Goal: Information Seeking & Learning: Check status

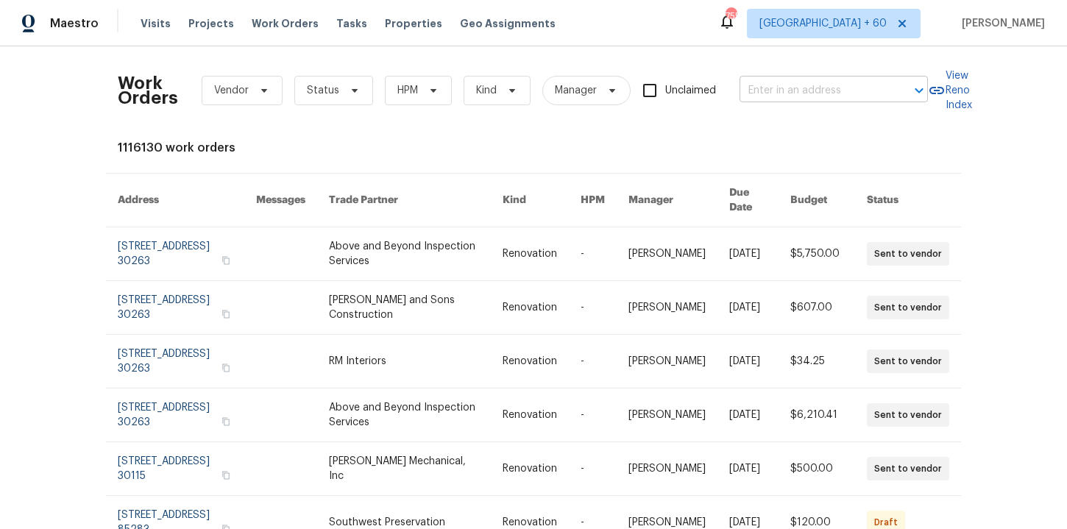
click at [785, 88] on input "text" at bounding box center [813, 90] width 147 height 23
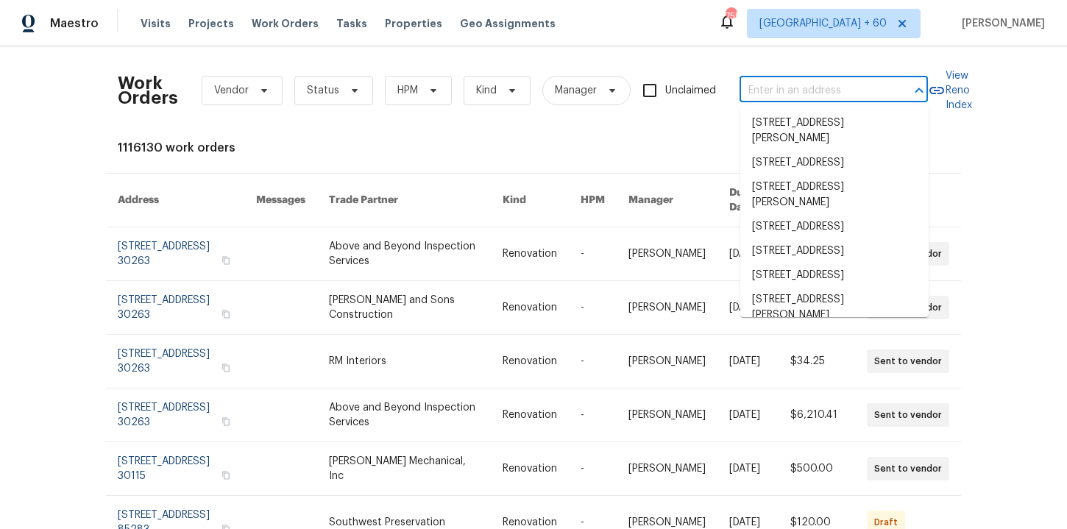
paste input "[STREET_ADDRESS][PERSON_NAME]"
type input "[STREET_ADDRESS][PERSON_NAME]"
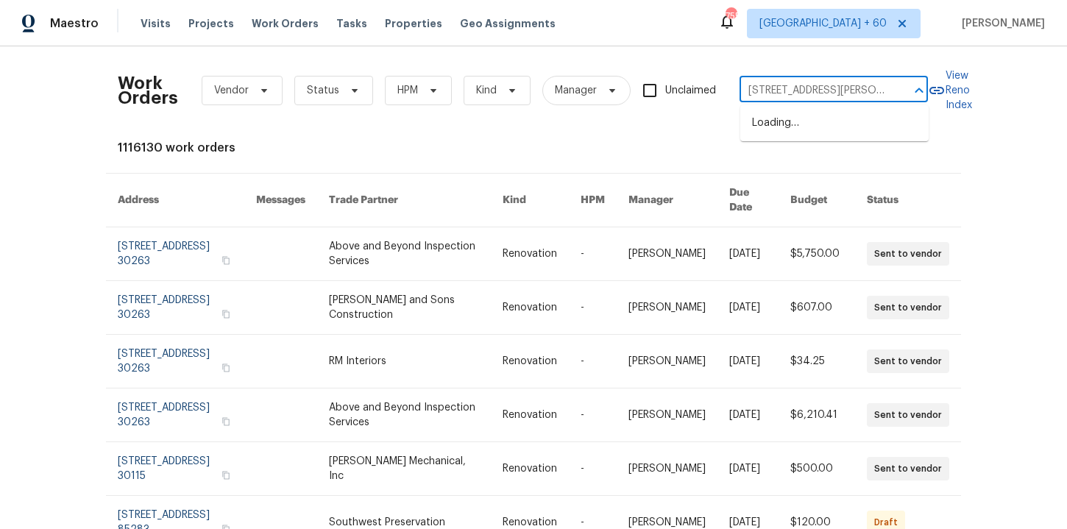
scroll to position [0, 29]
click at [806, 118] on li "[STREET_ADDRESS][PERSON_NAME]" at bounding box center [834, 131] width 188 height 40
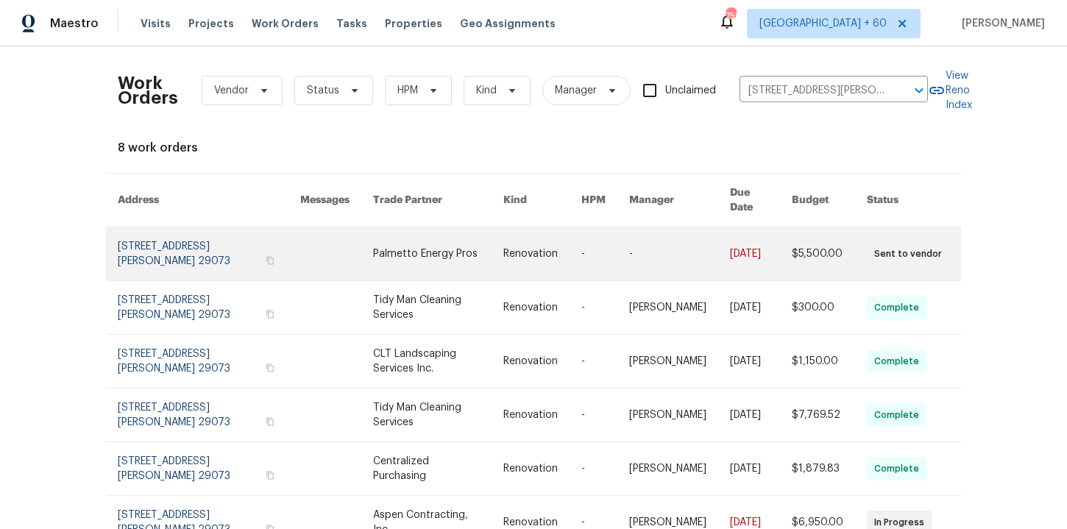
click at [180, 241] on link at bounding box center [209, 253] width 183 height 53
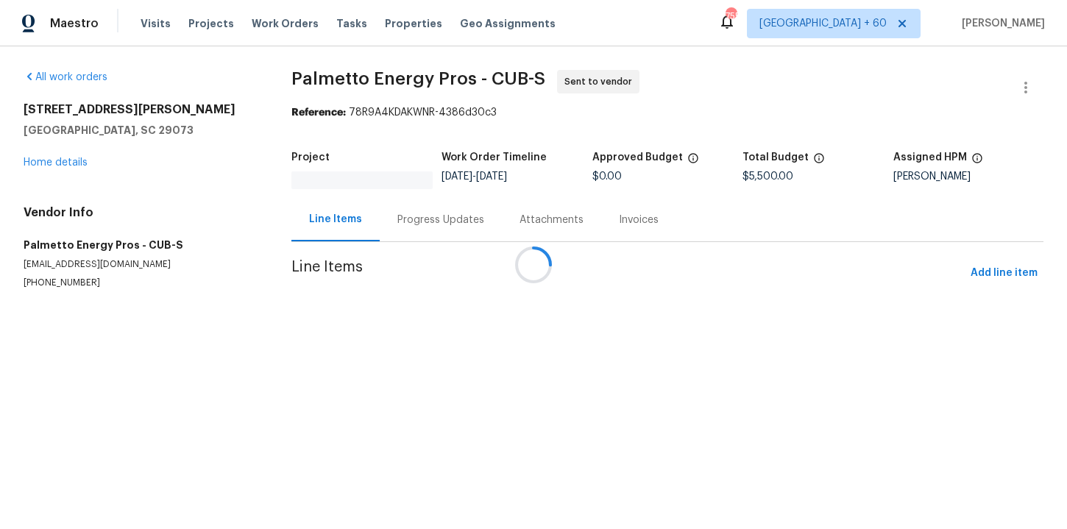
click at [63, 156] on div at bounding box center [533, 264] width 1067 height 529
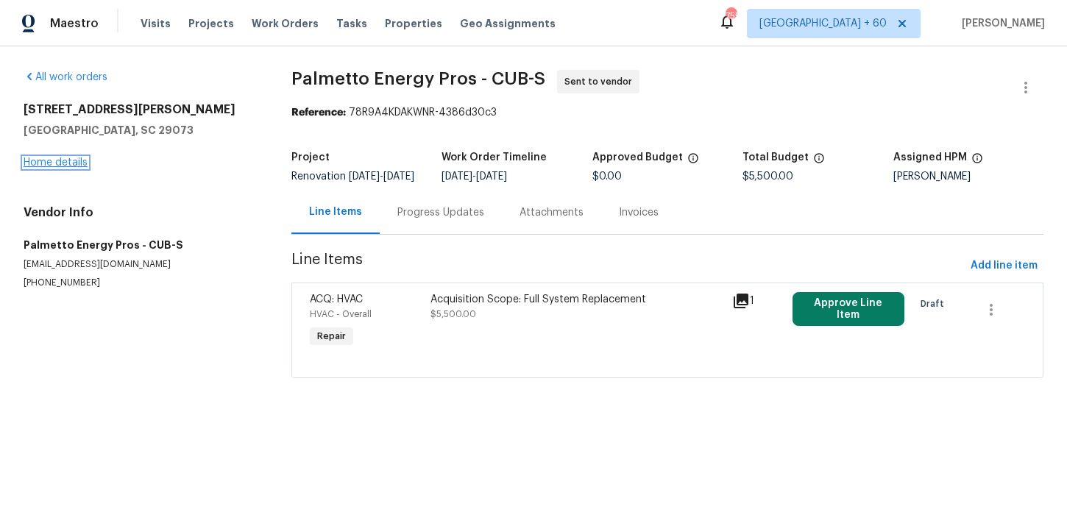
click at [63, 167] on link "Home details" at bounding box center [56, 162] width 64 height 10
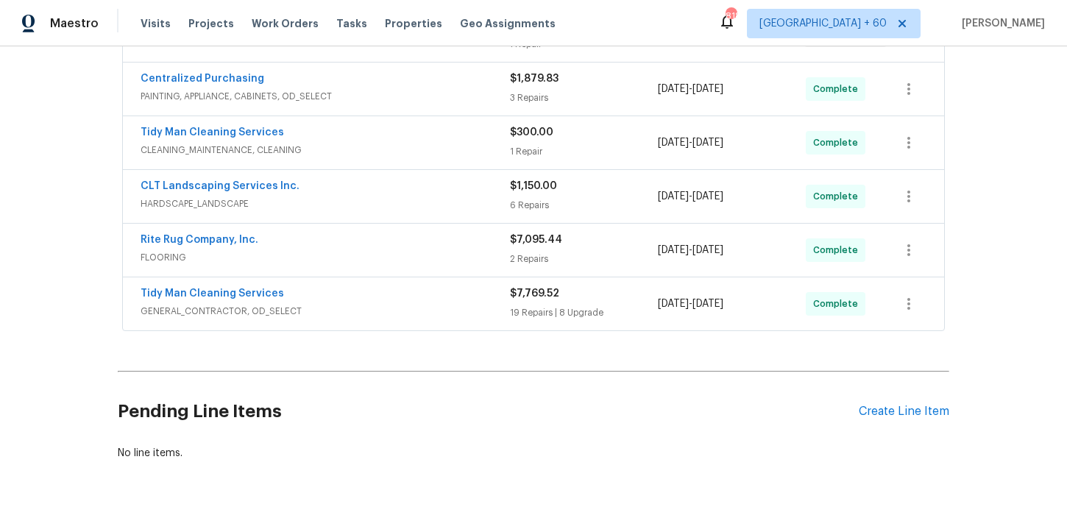
scroll to position [378, 0]
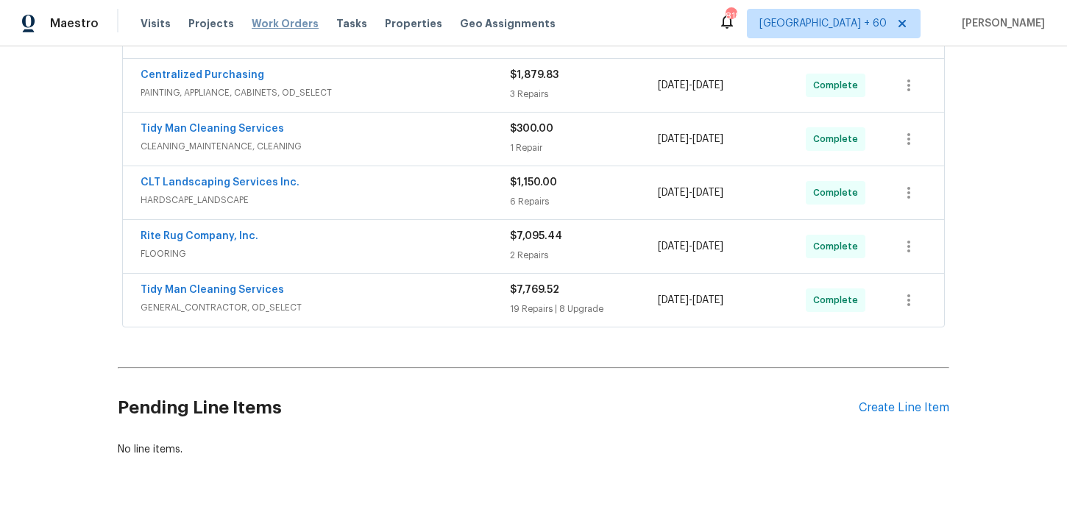
click at [291, 28] on span "Work Orders" at bounding box center [285, 23] width 67 height 15
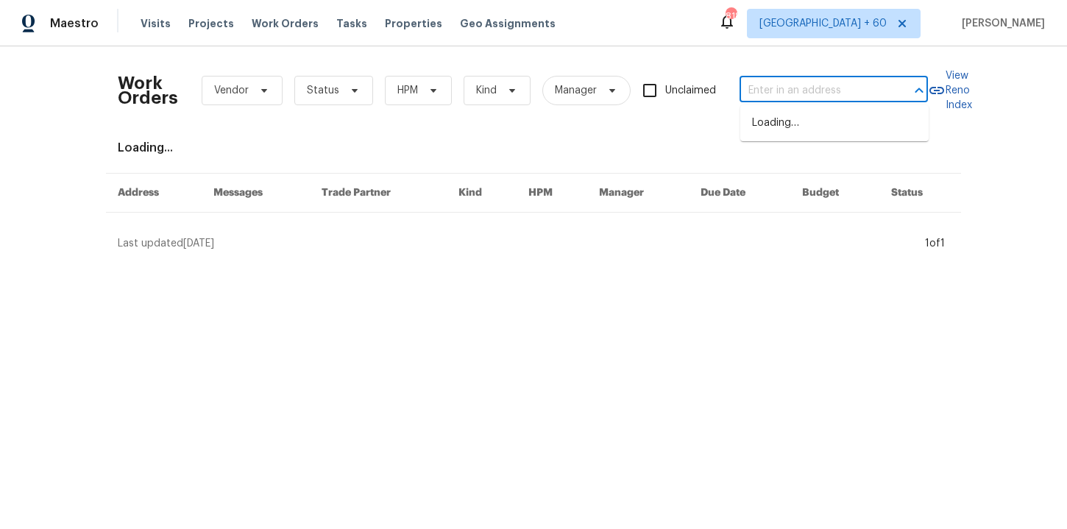
click at [790, 86] on input "text" at bounding box center [813, 90] width 147 height 23
paste input "2744 Lyndell Way Lancaster, SC 29720"
type input "2744 Lyndell Way Lancaster, SC 29720"
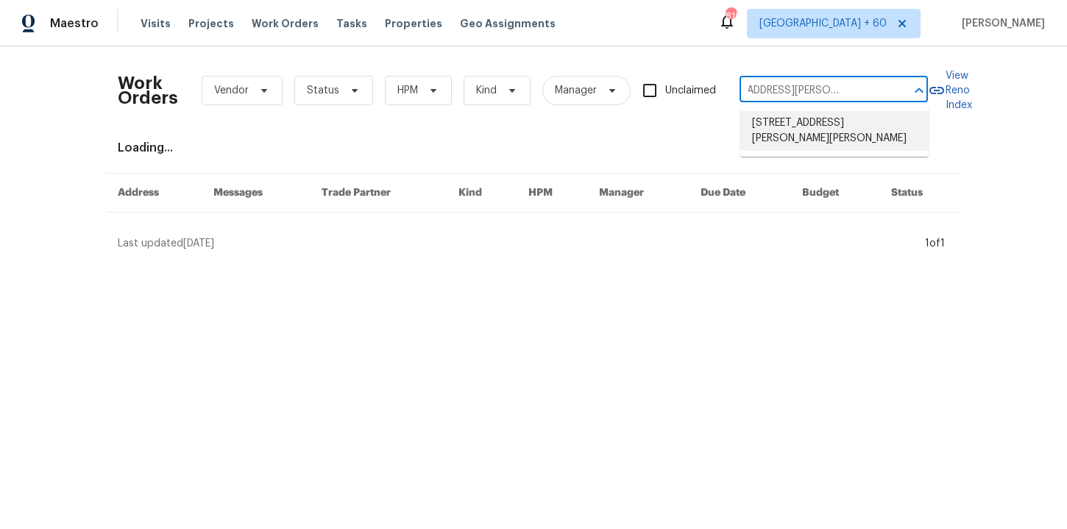
click at [800, 116] on li "2744 Lyndell Way, Lancaster, SC 29720" at bounding box center [834, 131] width 188 height 40
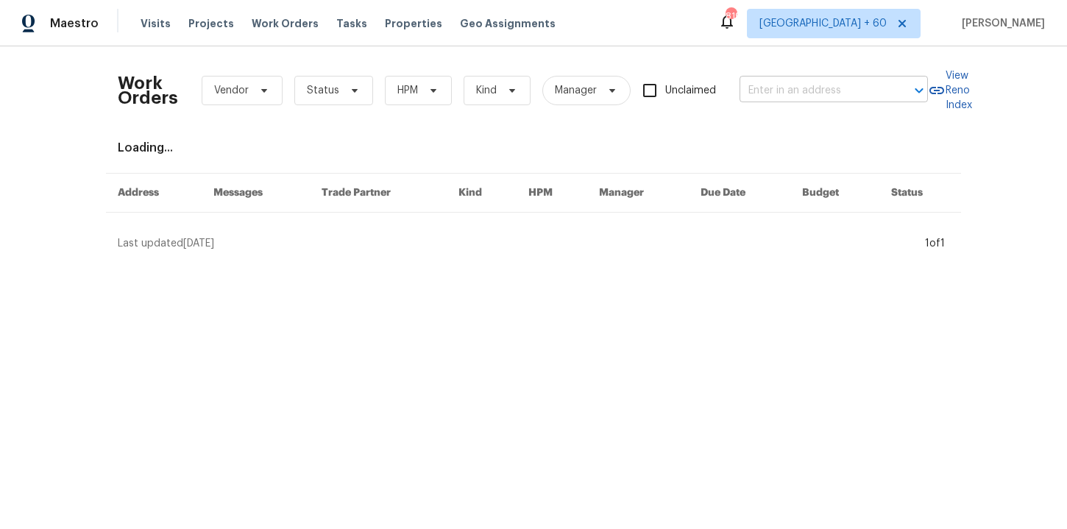
click at [758, 93] on input "text" at bounding box center [813, 90] width 147 height 23
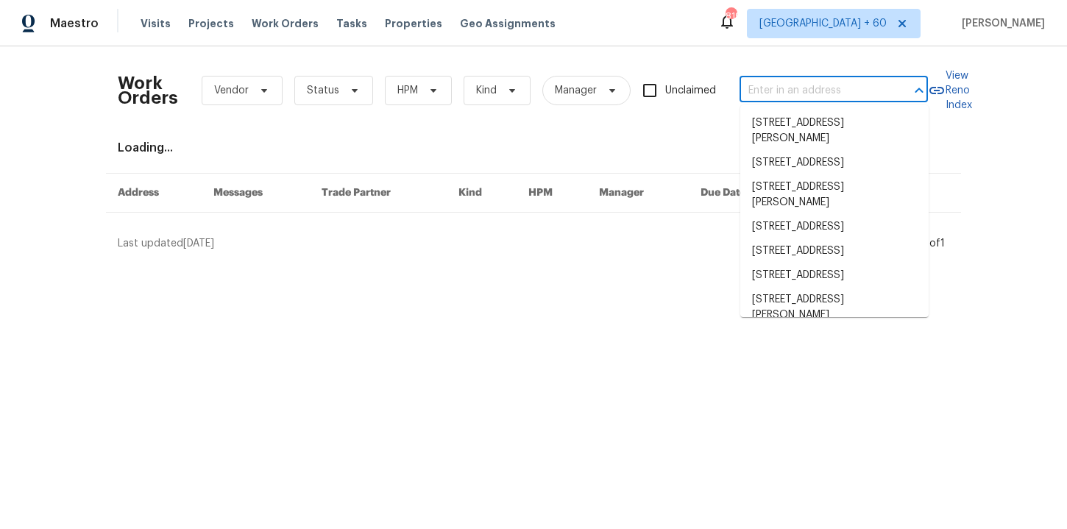
paste input "[STREET_ADDRESS][PERSON_NAME][PERSON_NAME]"
type input "[STREET_ADDRESS][PERSON_NAME][PERSON_NAME]"
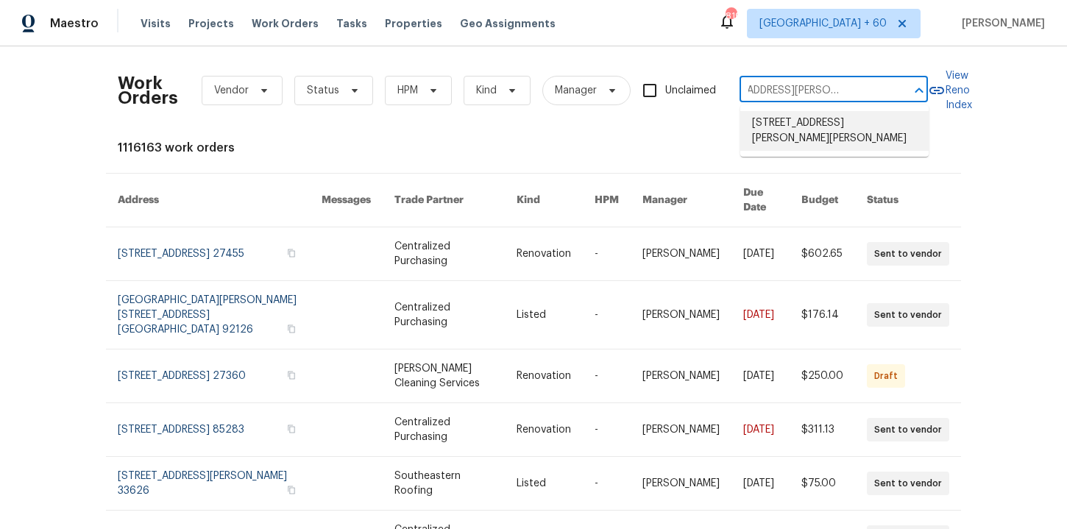
click at [801, 124] on li "[STREET_ADDRESS][PERSON_NAME][PERSON_NAME]" at bounding box center [834, 131] width 188 height 40
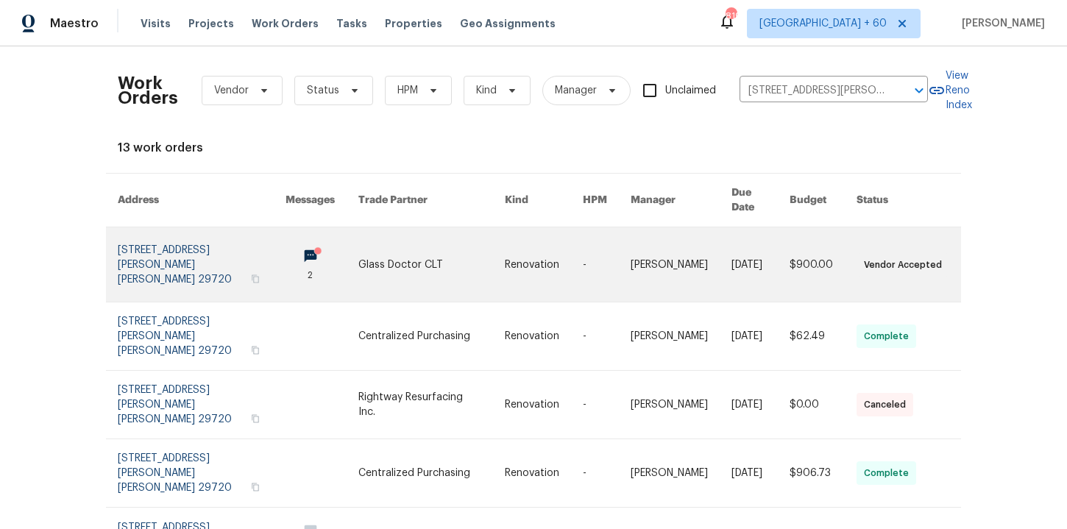
click at [171, 254] on link at bounding box center [202, 264] width 168 height 74
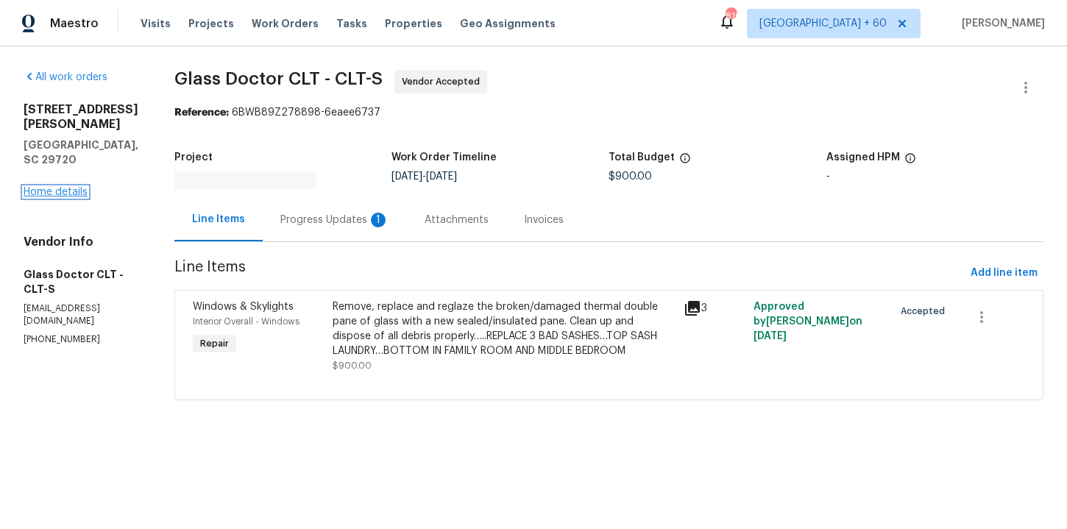
click at [66, 187] on link "Home details" at bounding box center [56, 192] width 64 height 10
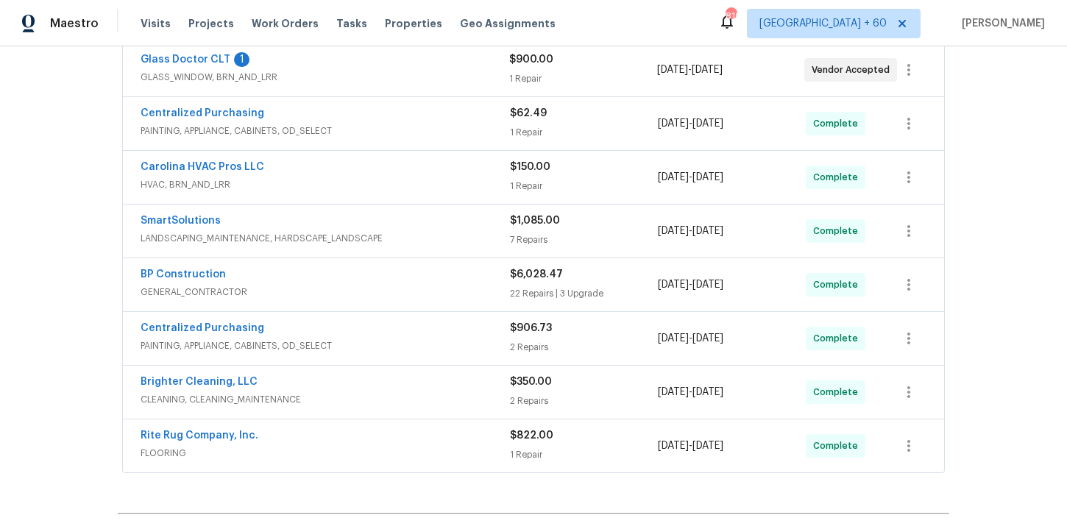
scroll to position [531, 0]
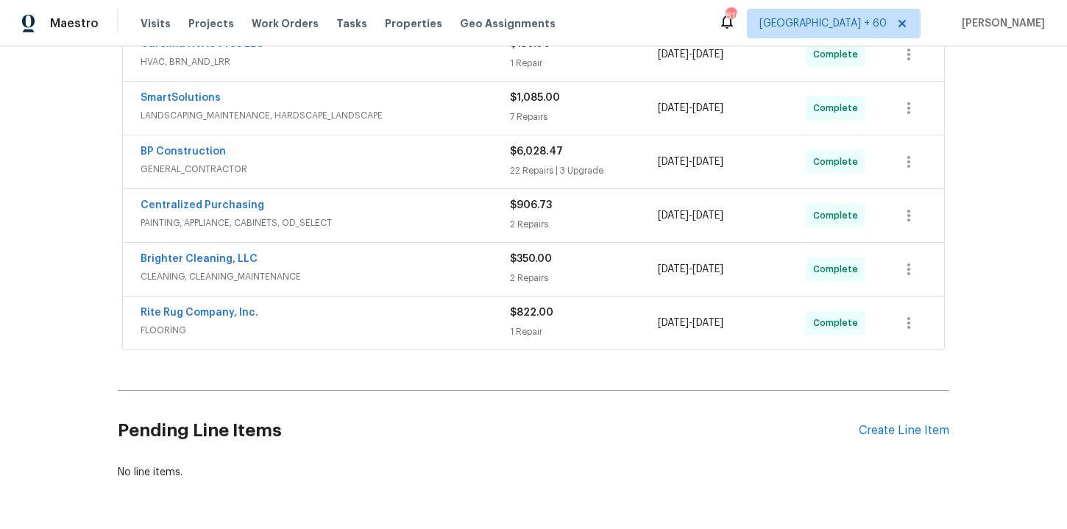
click at [333, 323] on span "FLOORING" at bounding box center [325, 330] width 369 height 15
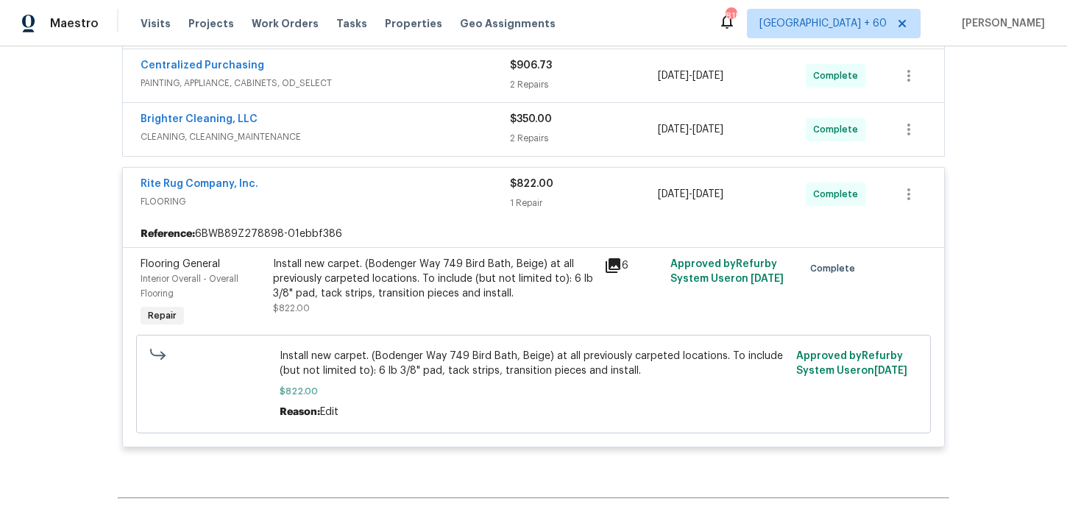
scroll to position [606, 0]
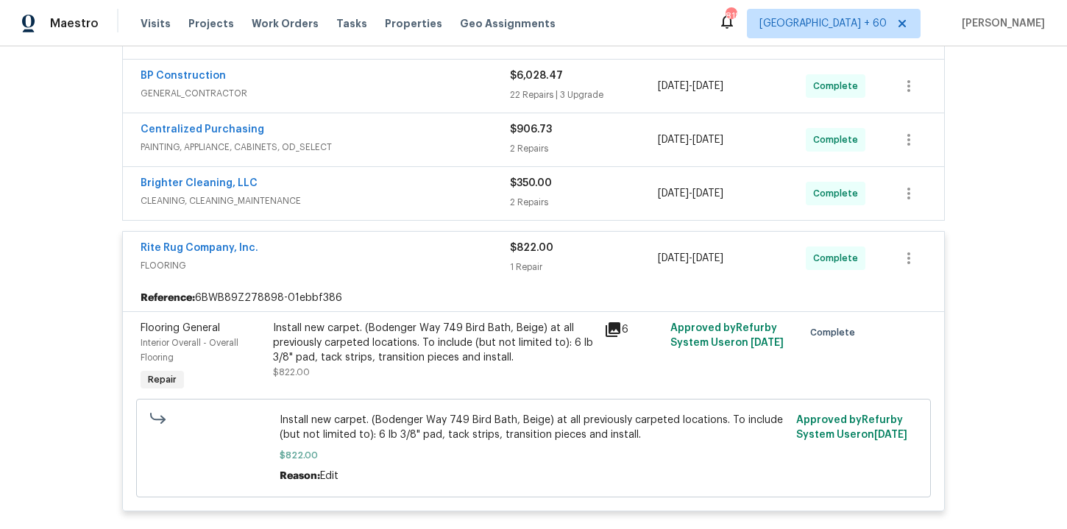
click at [433, 194] on span "CLEANING, CLEANING_MAINTENANCE" at bounding box center [325, 201] width 369 height 15
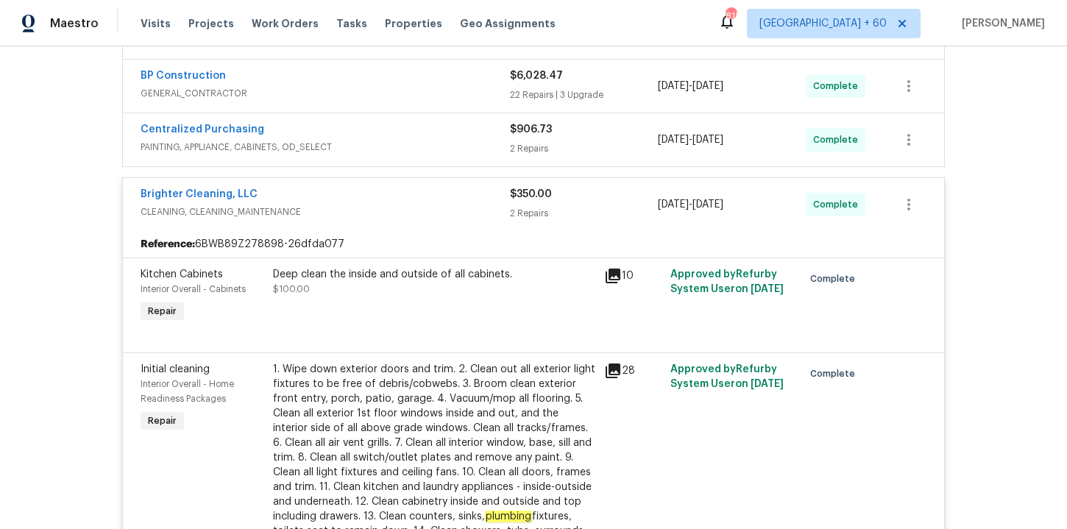
click at [406, 140] on span "PAINTING, APPLIANCE, CABINETS, OD_SELECT" at bounding box center [325, 147] width 369 height 15
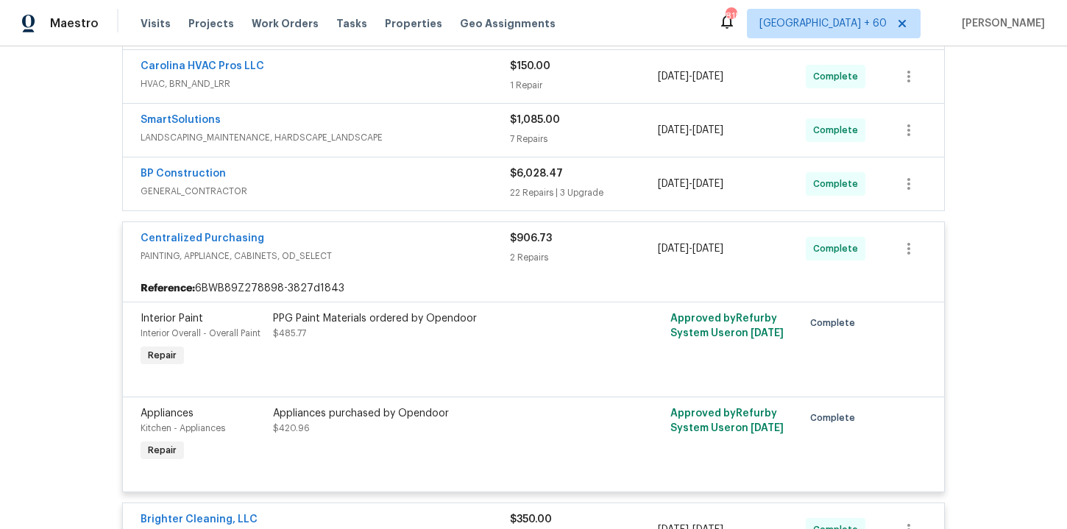
scroll to position [500, 0]
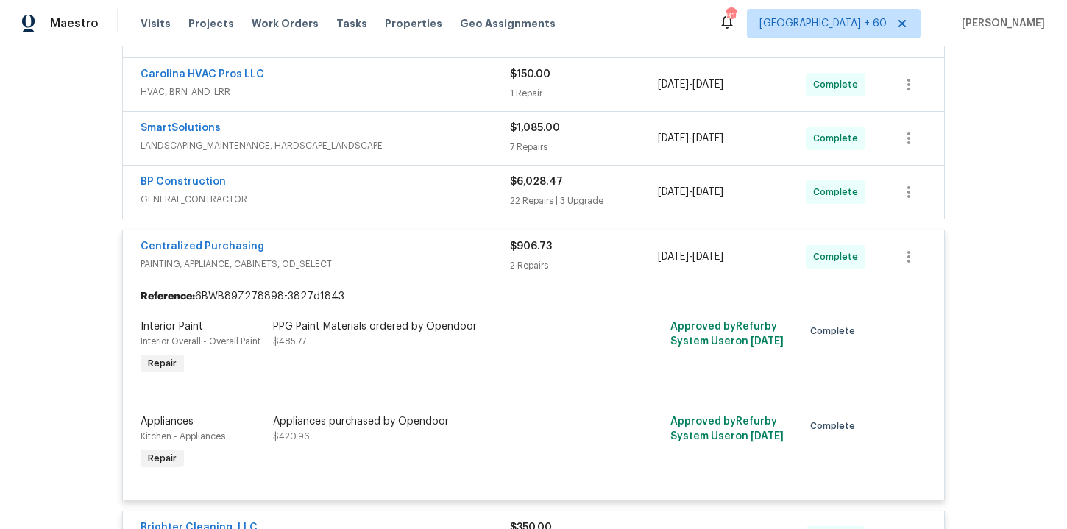
click at [406, 177] on div "BP Construction GENERAL_CONTRACTOR" at bounding box center [325, 190] width 369 height 32
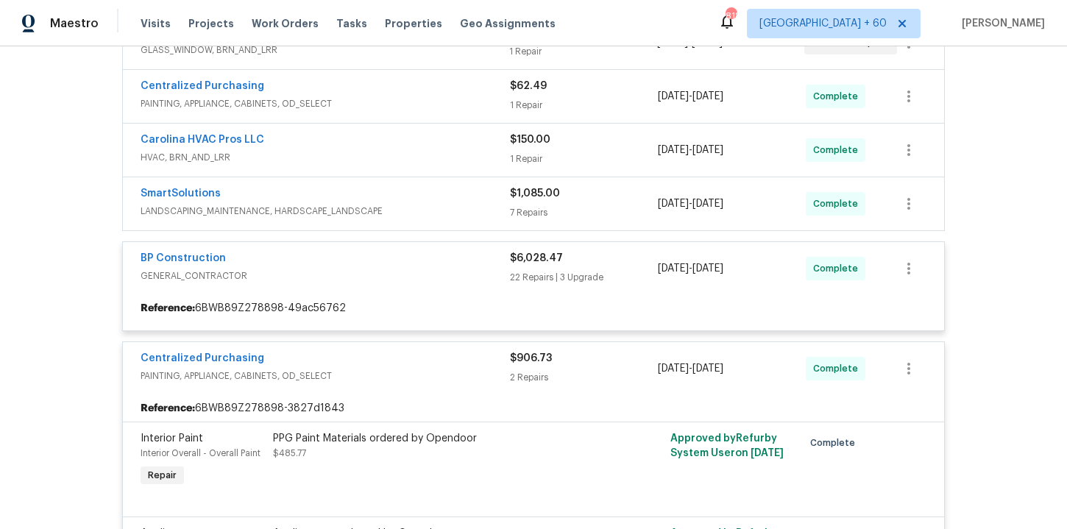
scroll to position [417, 0]
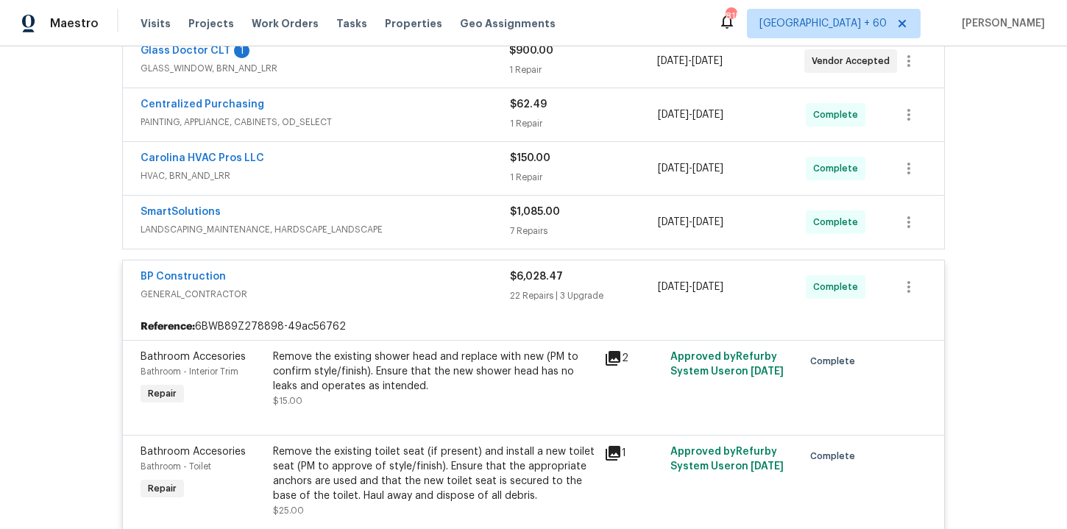
click at [478, 222] on span "LANDSCAPING_MAINTENANCE, HARDSCAPE_LANDSCAPE" at bounding box center [325, 229] width 369 height 15
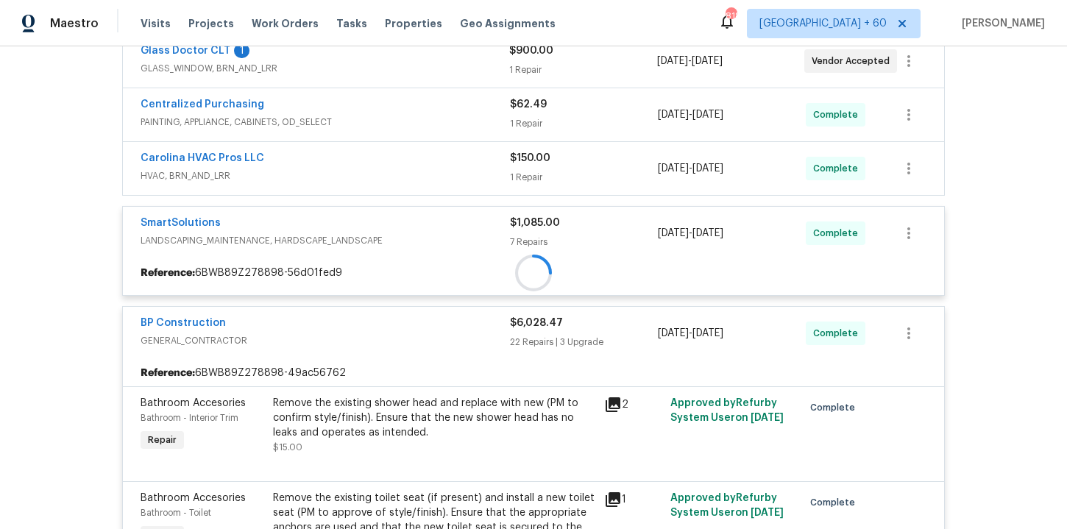
scroll to position [318, 0]
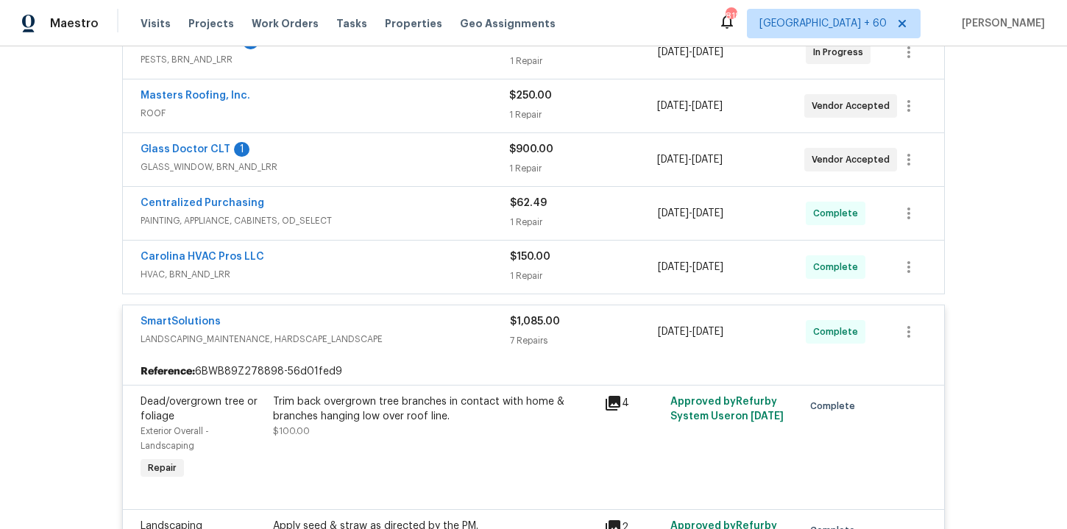
click at [428, 249] on div "Carolina HVAC Pros LLC" at bounding box center [325, 258] width 369 height 18
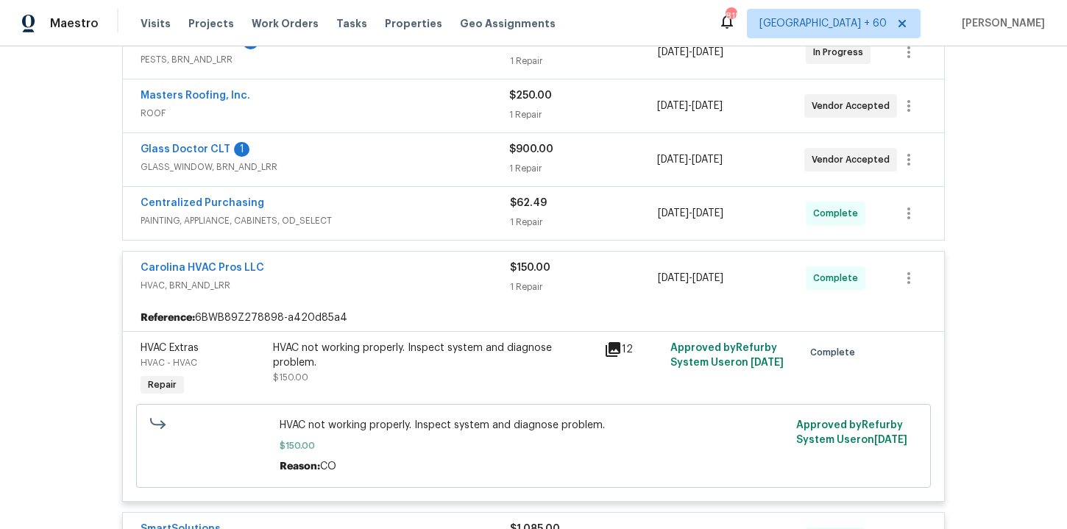
click at [452, 213] on span "PAINTING, APPLIANCE, CABINETS, OD_SELECT" at bounding box center [325, 220] width 369 height 15
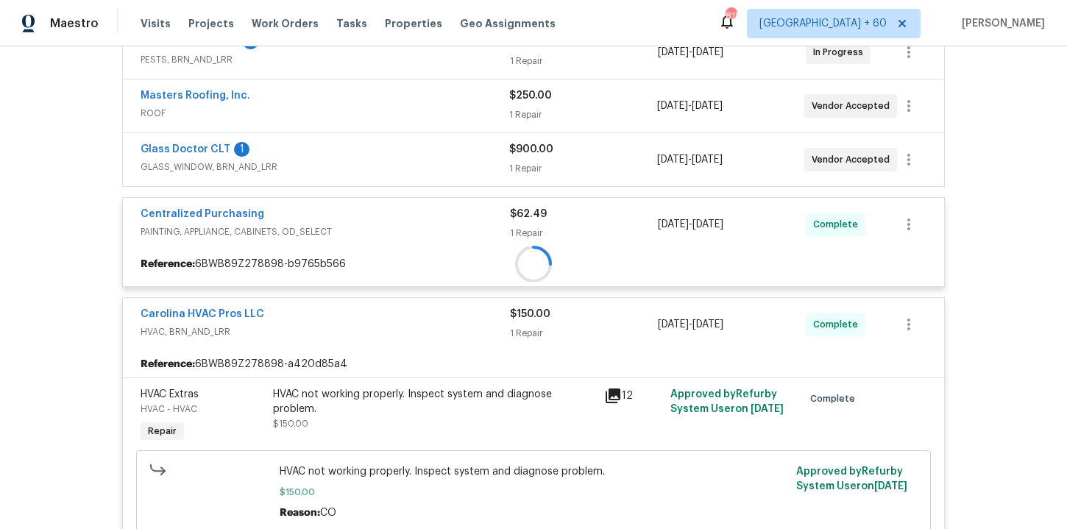
scroll to position [220, 0]
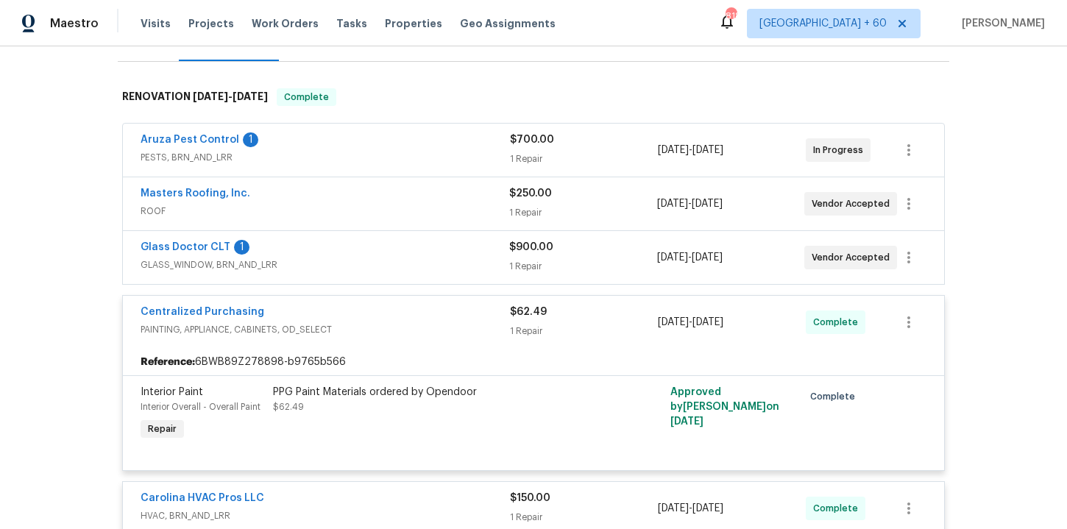
click at [454, 240] on div "Glass Doctor CLT 1" at bounding box center [325, 249] width 369 height 18
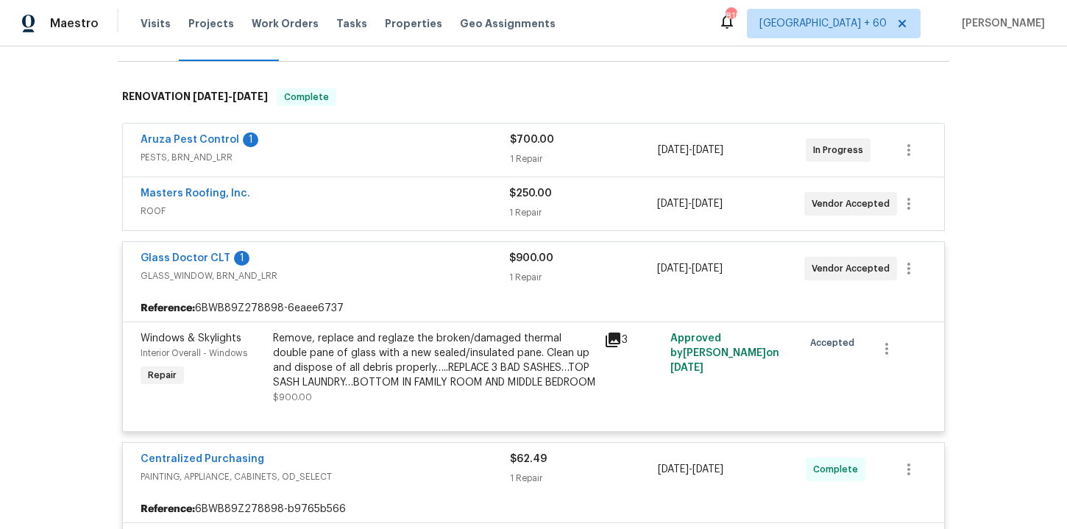
click at [447, 204] on span "ROOF" at bounding box center [325, 211] width 369 height 15
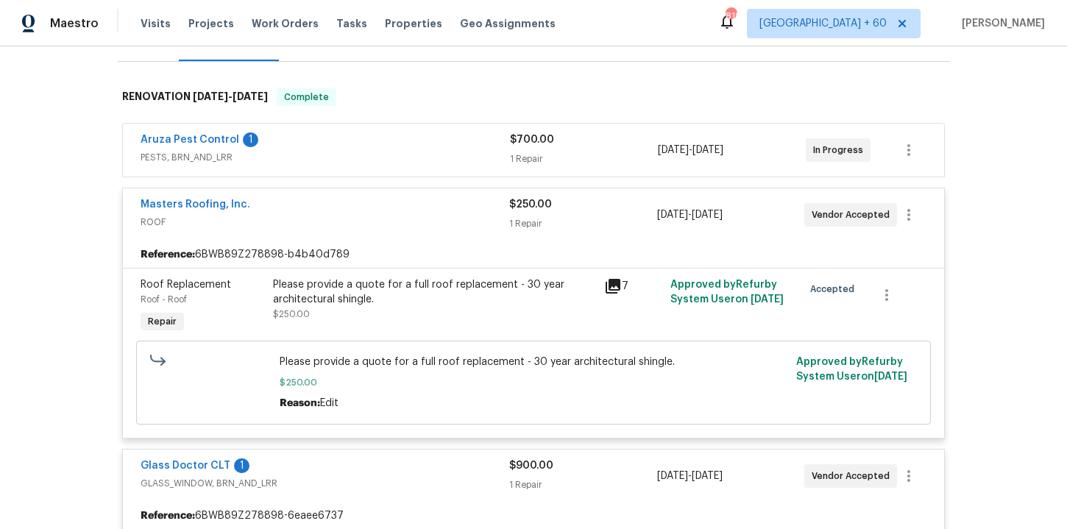
click at [410, 132] on div "Aruza Pest Control 1" at bounding box center [325, 141] width 369 height 18
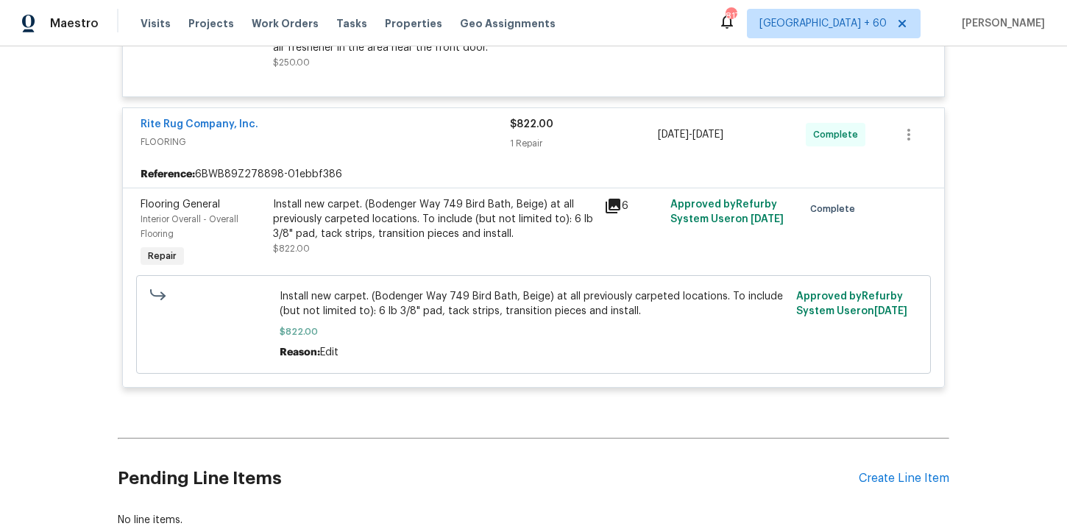
scroll to position [6798, 0]
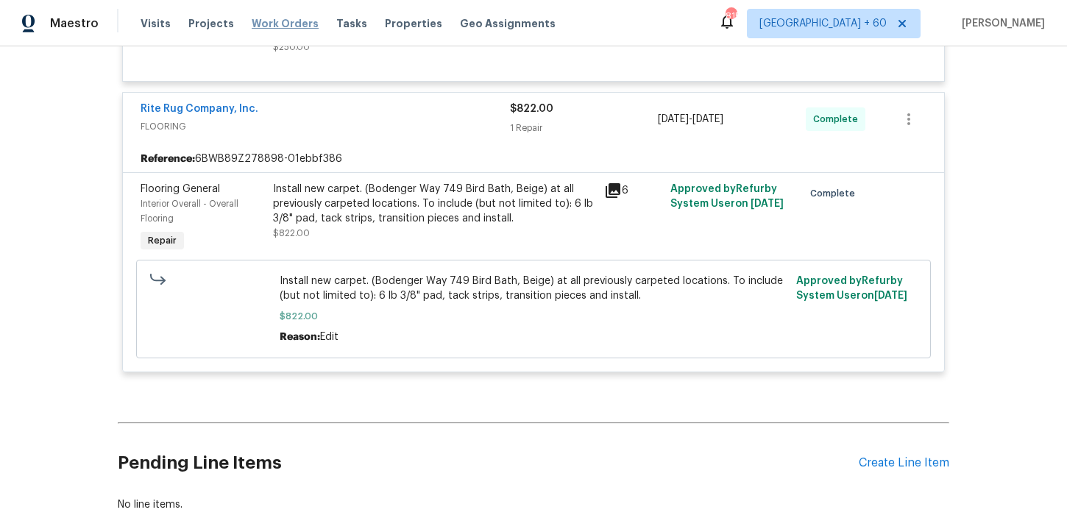
click at [288, 18] on span "Work Orders" at bounding box center [285, 23] width 67 height 15
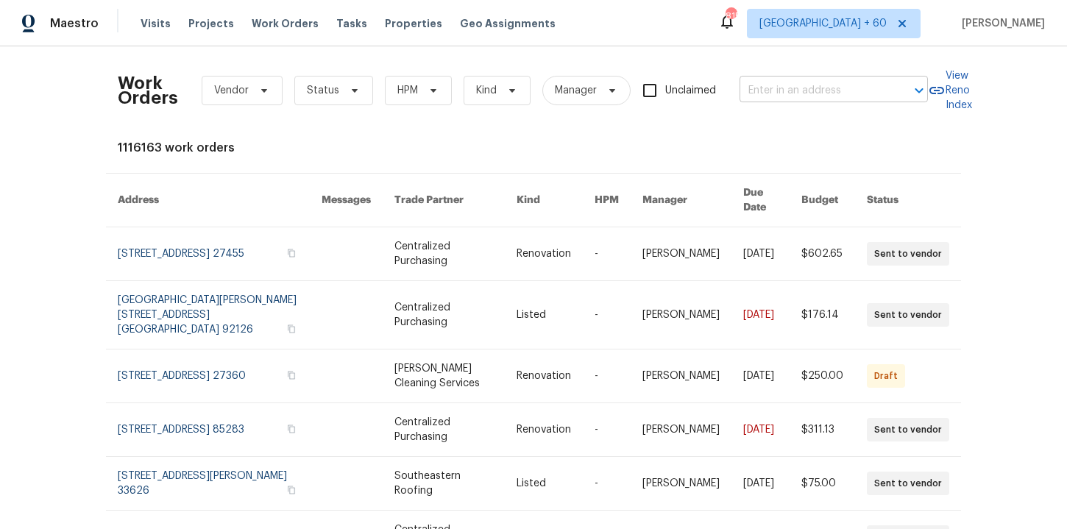
click at [791, 90] on input "text" at bounding box center [813, 90] width 147 height 23
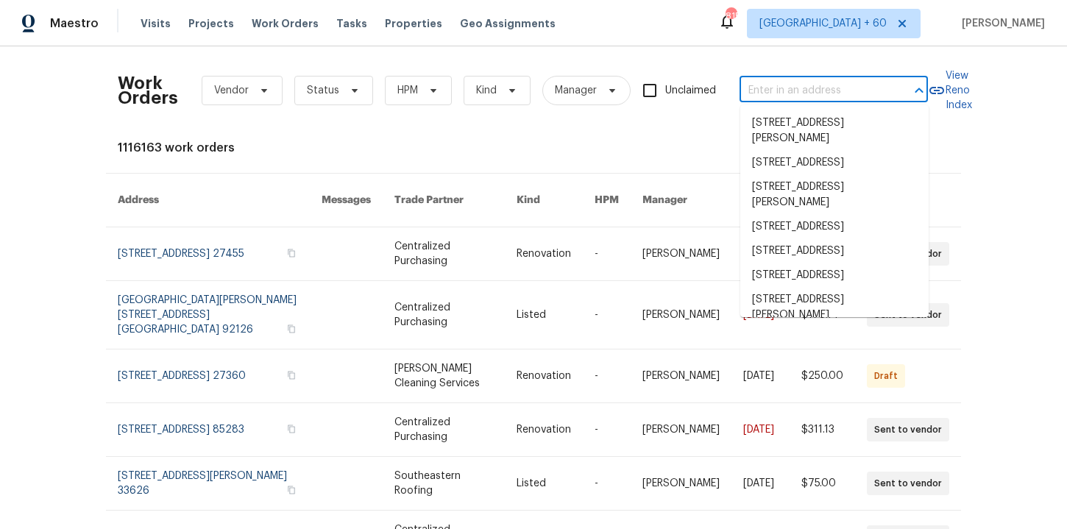
paste input "112 Wesley Ct Lexington, SC 29073"
type input "112 Wesley Ct Lexington, SC 29073"
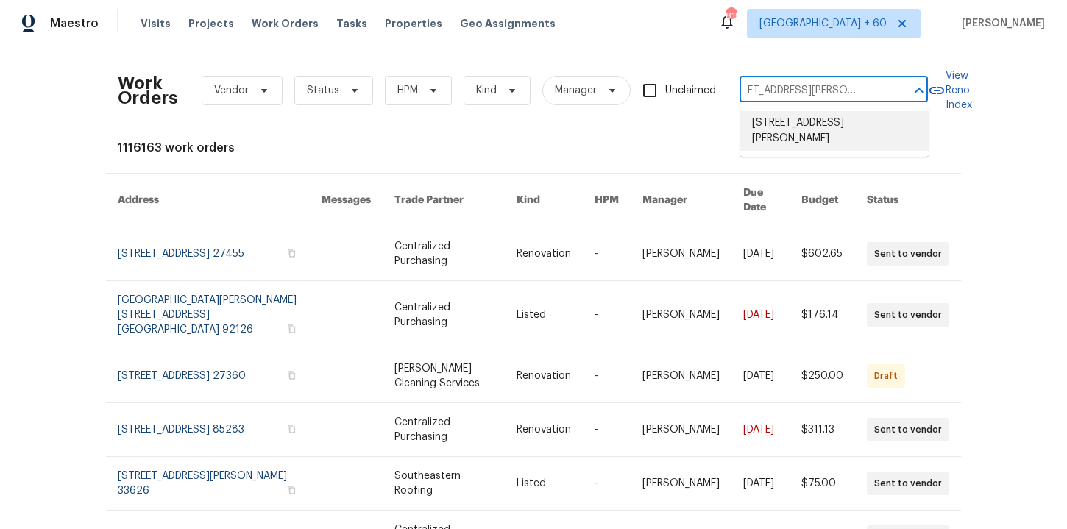
click at [820, 132] on li "112 Wesley Ct, Lexington, SC 29073" at bounding box center [834, 131] width 188 height 40
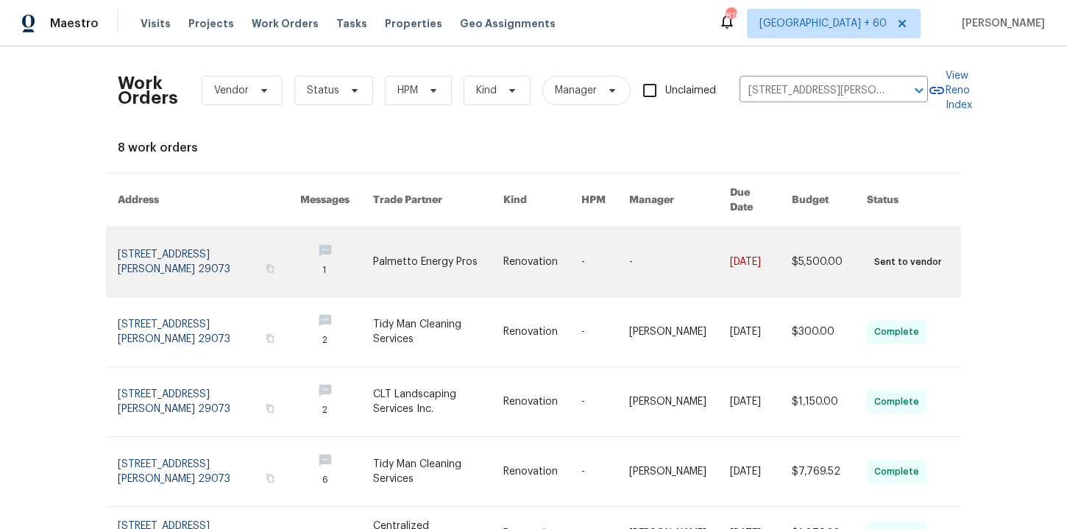
click at [171, 238] on link at bounding box center [209, 261] width 183 height 69
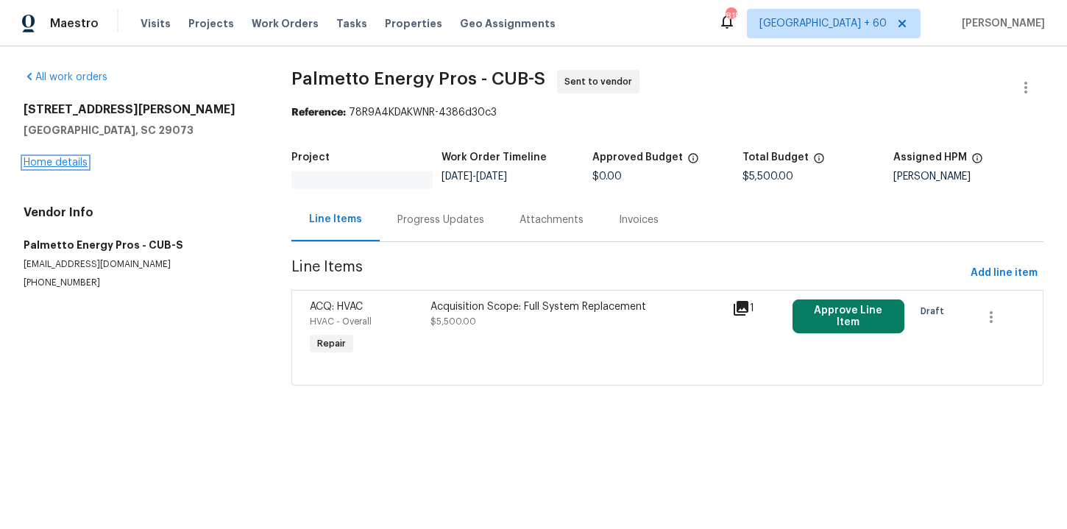
click at [74, 163] on link "Home details" at bounding box center [56, 162] width 64 height 10
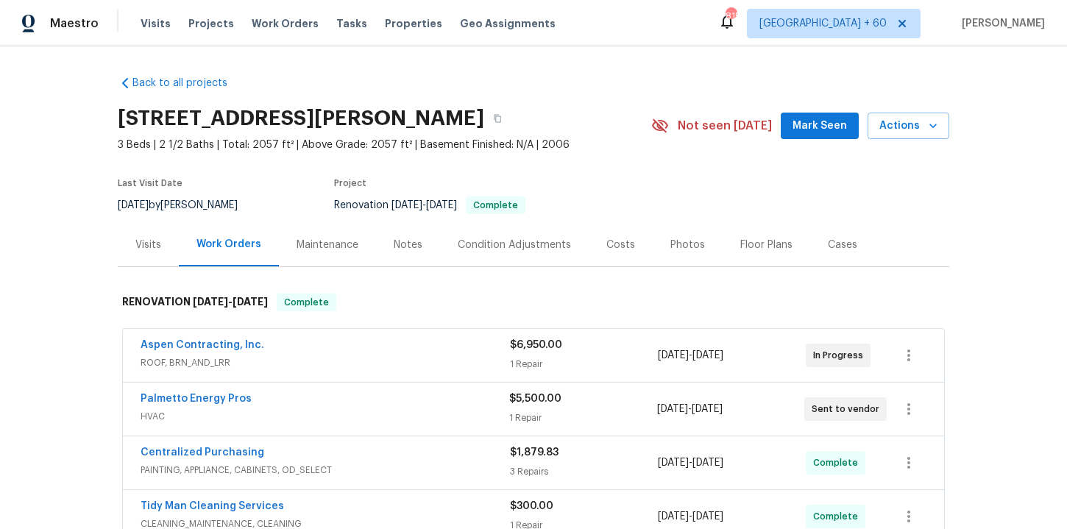
scroll to position [406, 0]
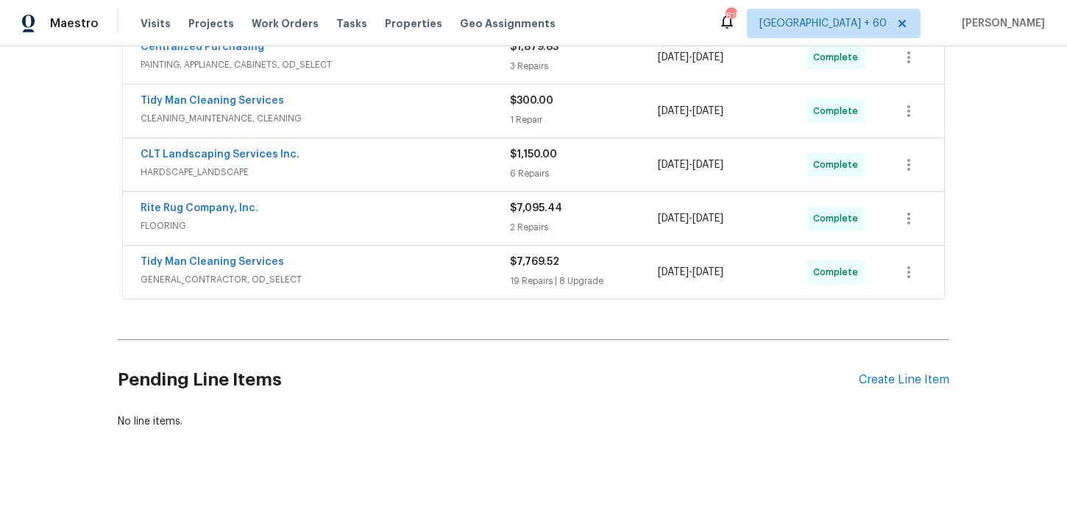
click at [412, 277] on span "GENERAL_CONTRACTOR, OD_SELECT" at bounding box center [325, 279] width 369 height 15
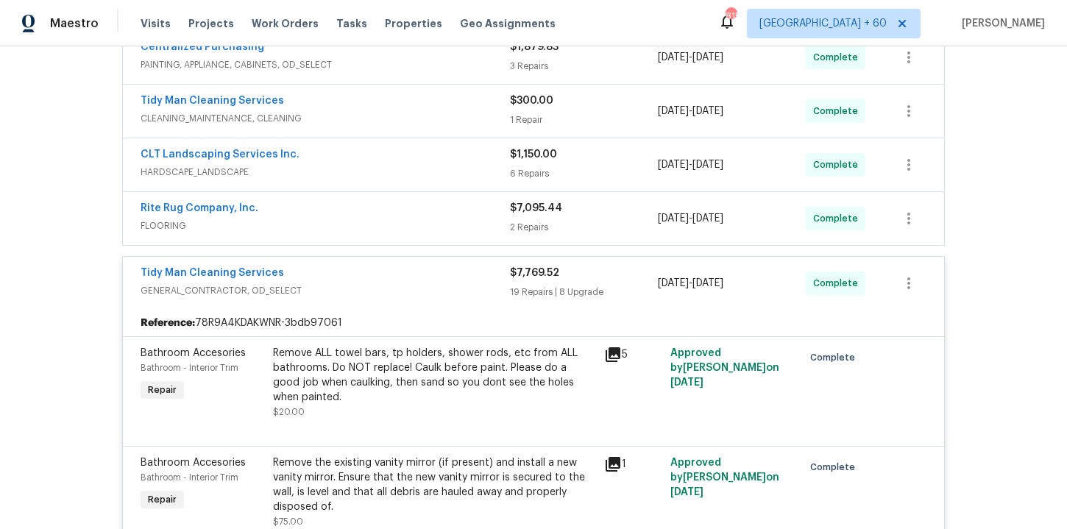
click at [391, 219] on span "FLOORING" at bounding box center [325, 226] width 369 height 15
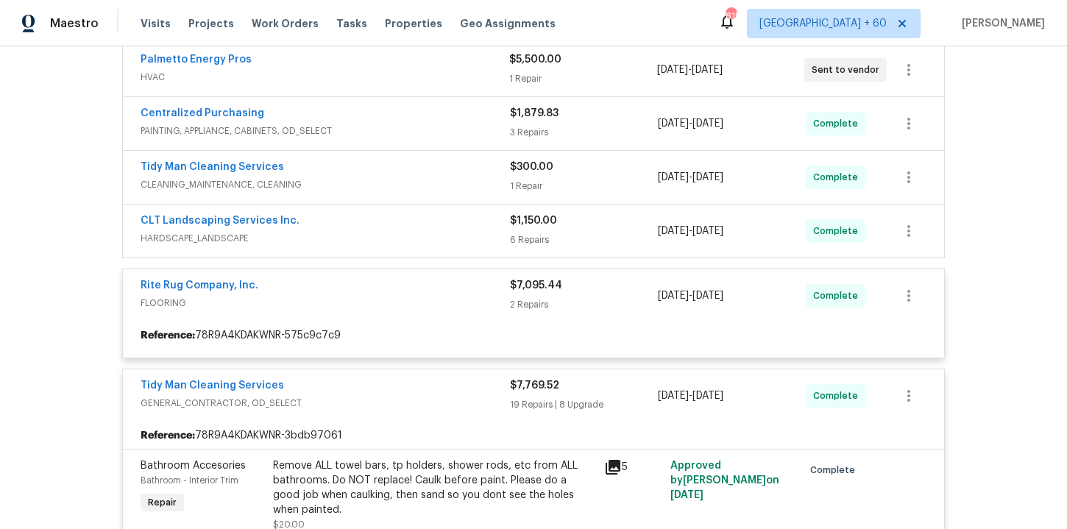
scroll to position [305, 0]
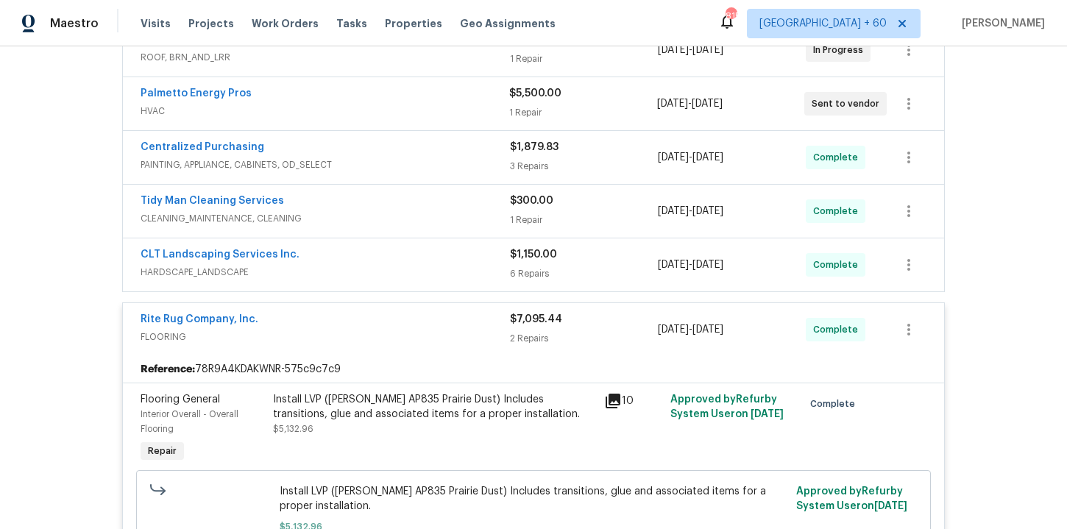
click at [391, 255] on div "CLT Landscaping Services Inc." at bounding box center [325, 256] width 369 height 18
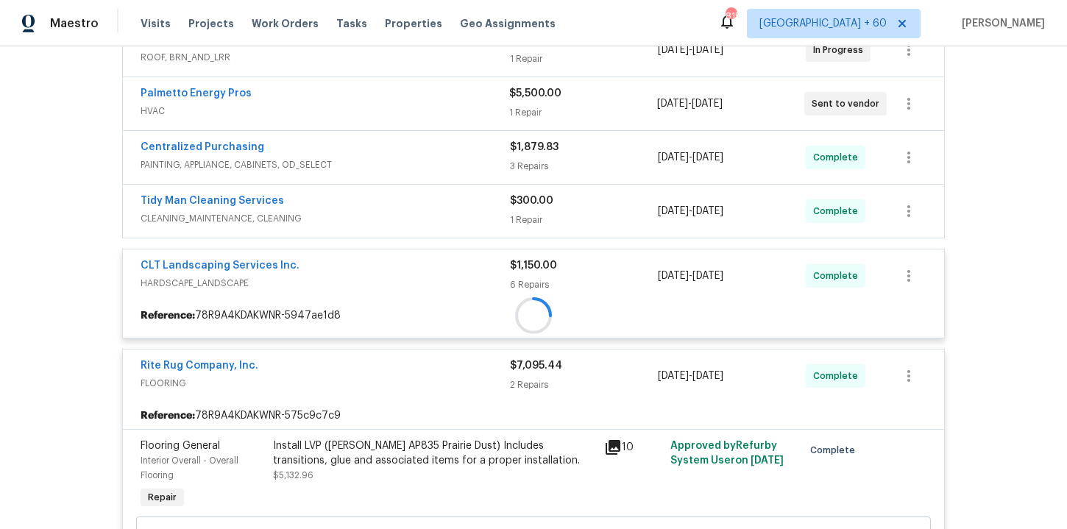
scroll to position [237, 0]
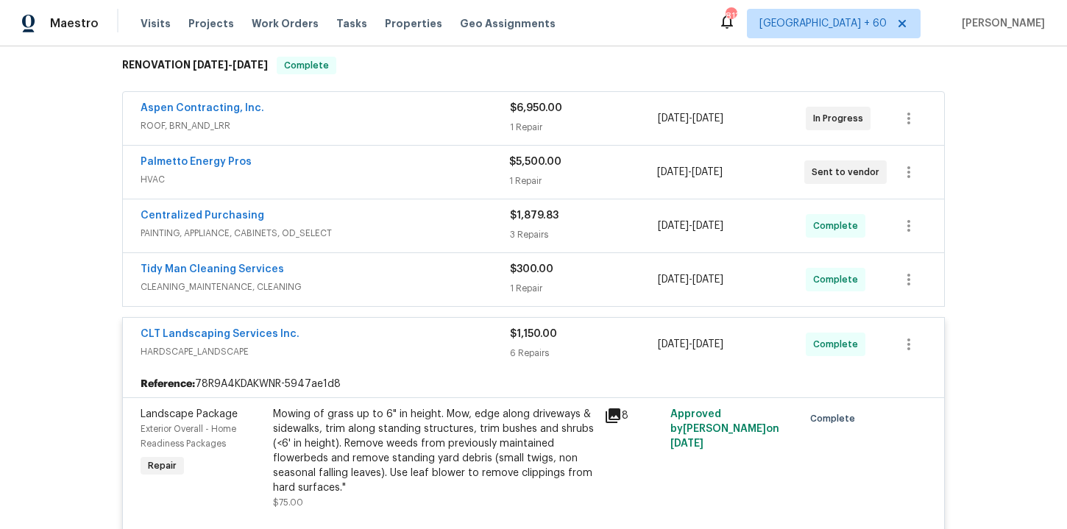
click at [364, 272] on div "Tidy Man Cleaning Services" at bounding box center [325, 271] width 369 height 18
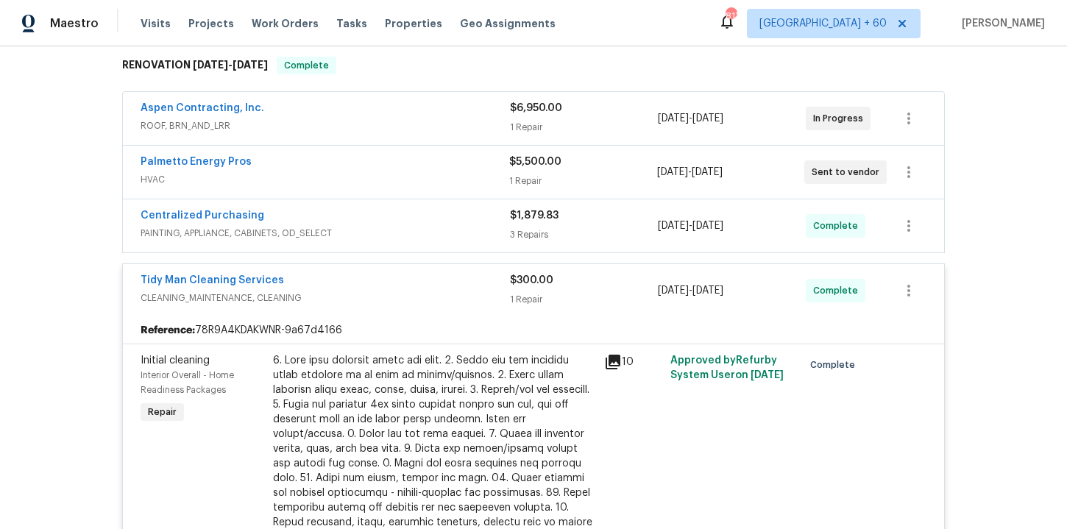
click at [370, 216] on div "Centralized Purchasing" at bounding box center [325, 217] width 369 height 18
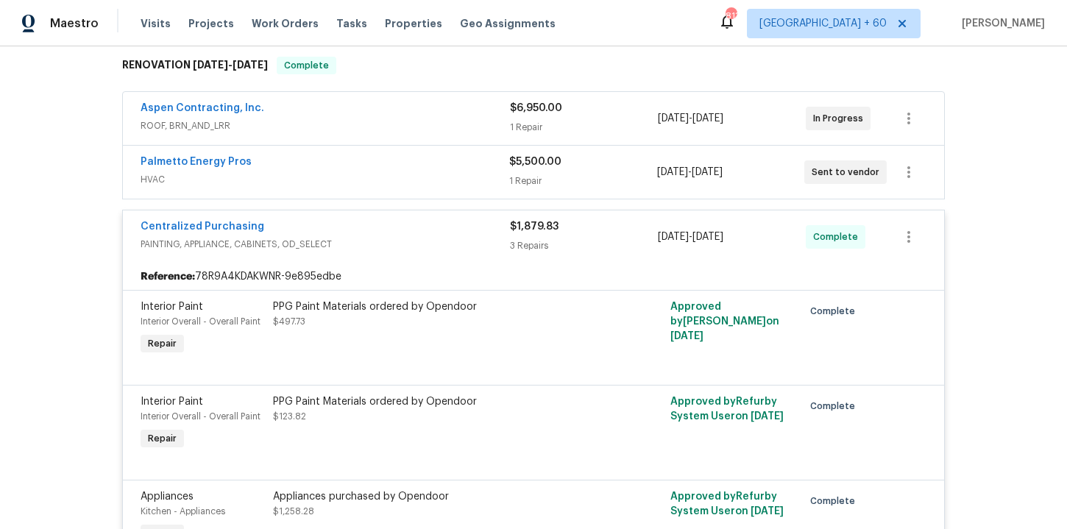
click at [356, 167] on div "Palmetto Energy Pros" at bounding box center [325, 164] width 369 height 18
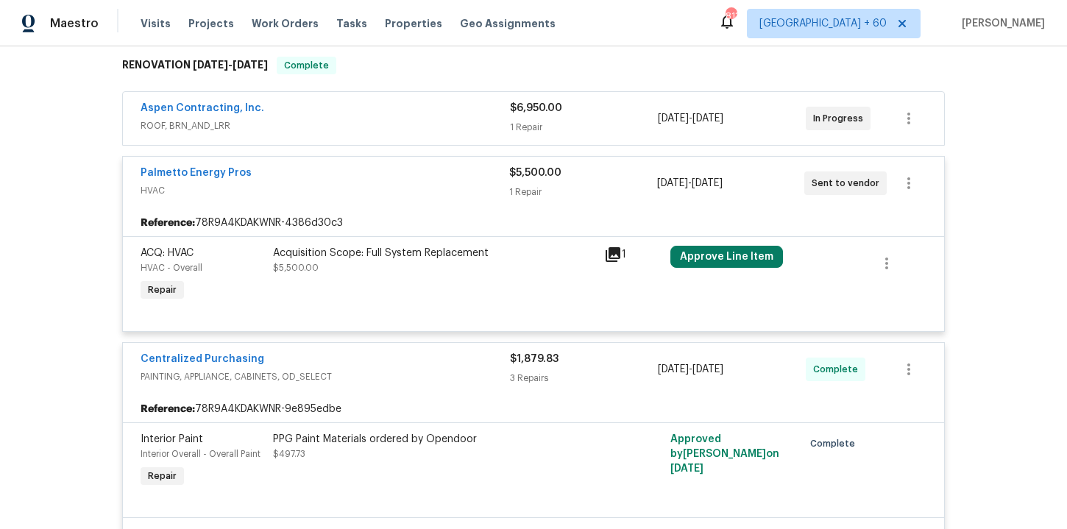
click at [355, 130] on span "ROOF, BRN_AND_LRR" at bounding box center [325, 125] width 369 height 15
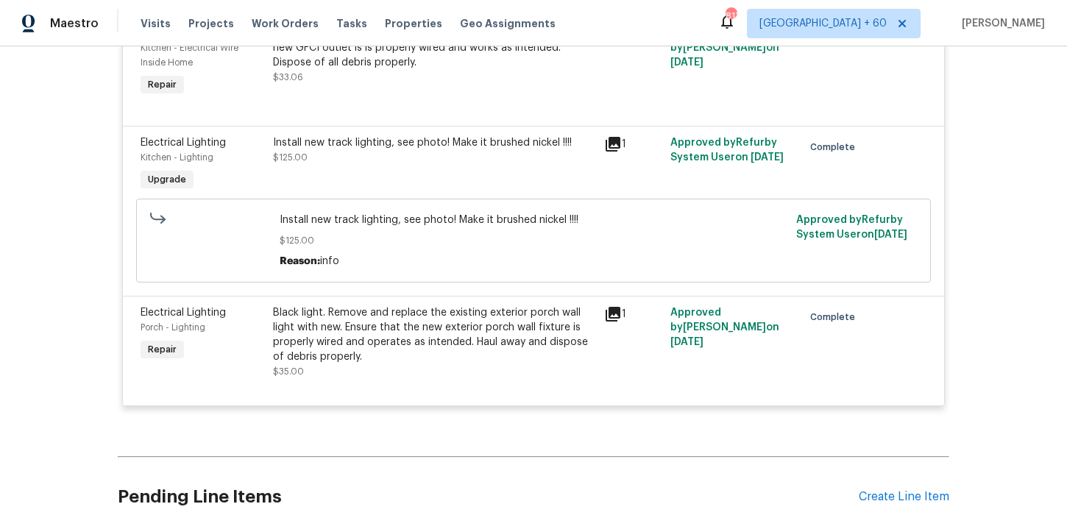
scroll to position [6340, 0]
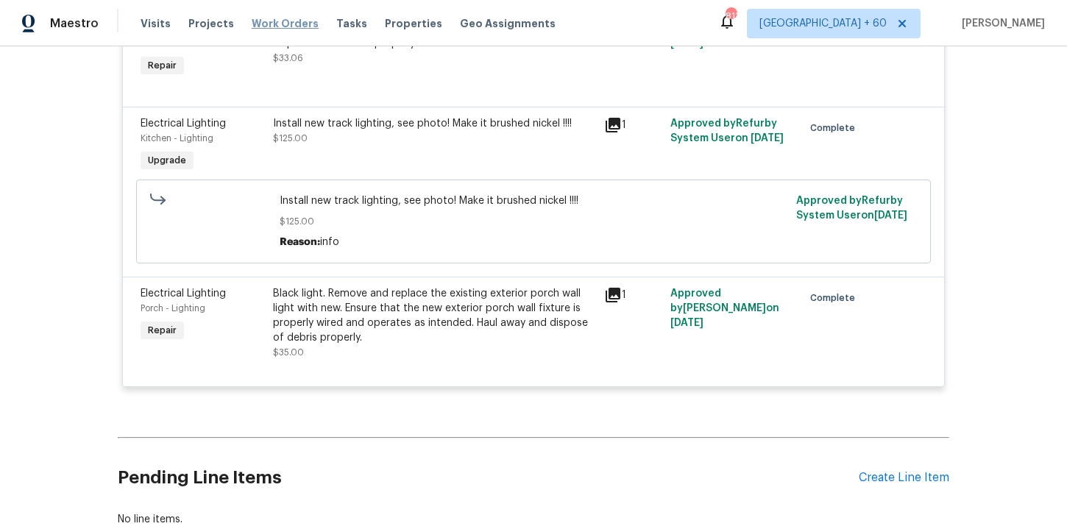
click at [284, 25] on span "Work Orders" at bounding box center [285, 23] width 67 height 15
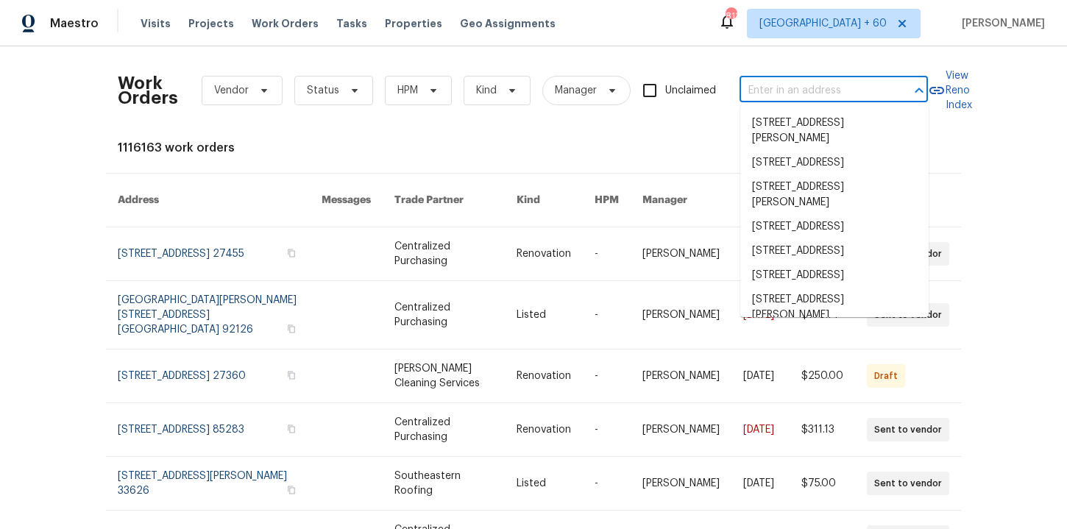
click at [811, 93] on input "text" at bounding box center [813, 90] width 147 height 23
paste input "1031 Skyline View Way Charlotte, NC 28204"
type input "1031 Skyline View Way Charlotte, NC 28204"
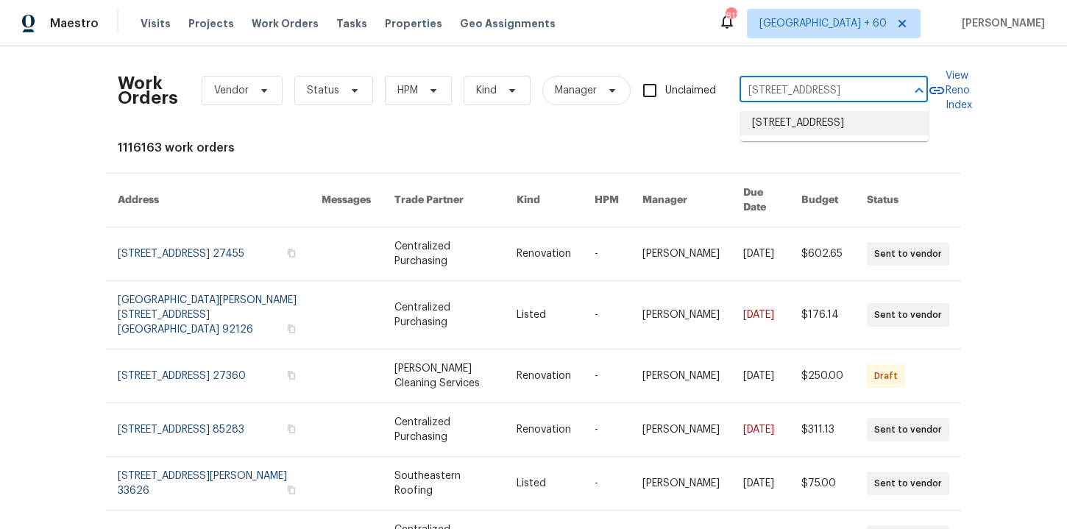
click at [806, 132] on li "1031 Skyline View Way, Charlotte, NC 28204" at bounding box center [834, 123] width 188 height 24
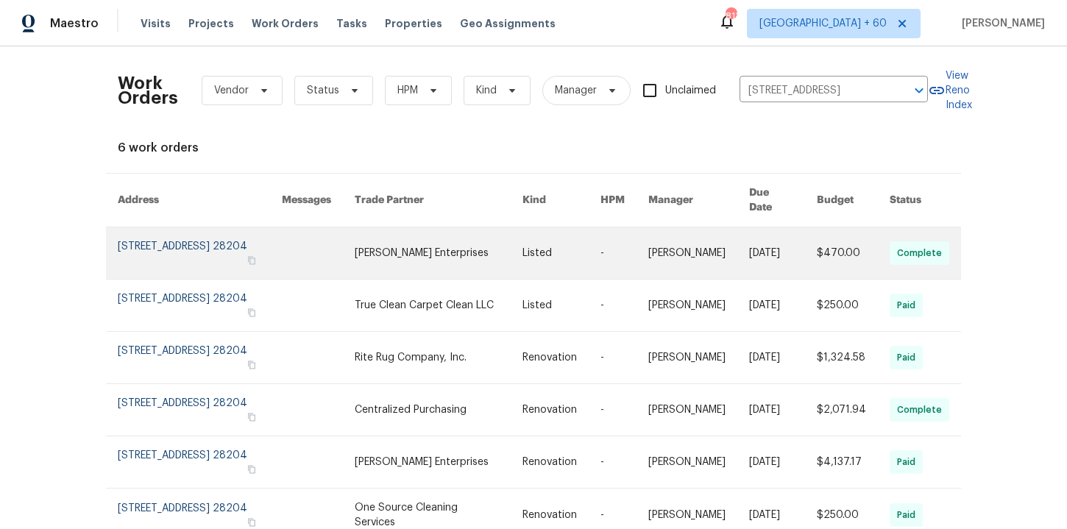
click at [195, 241] on link at bounding box center [200, 253] width 164 height 52
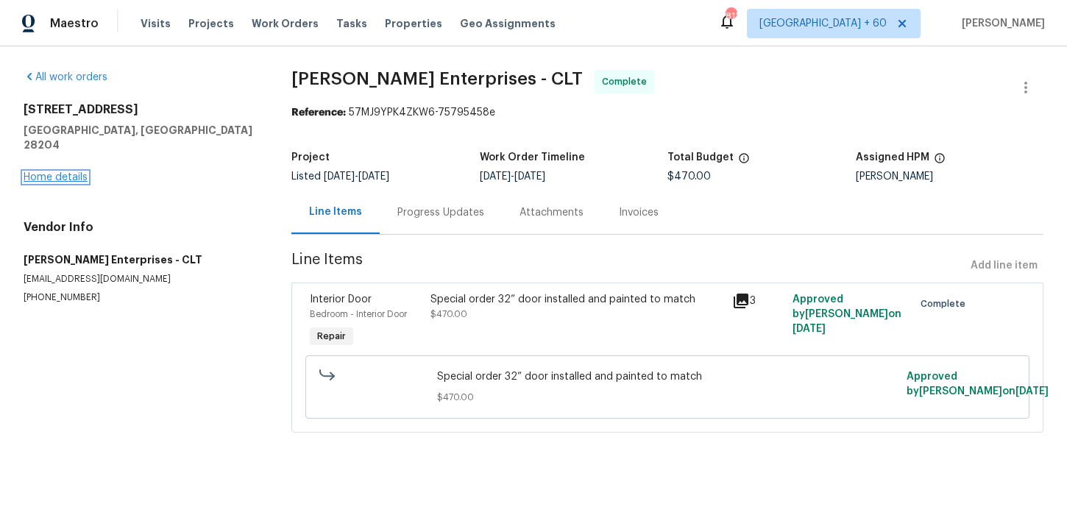
click at [66, 172] on link "Home details" at bounding box center [56, 177] width 64 height 10
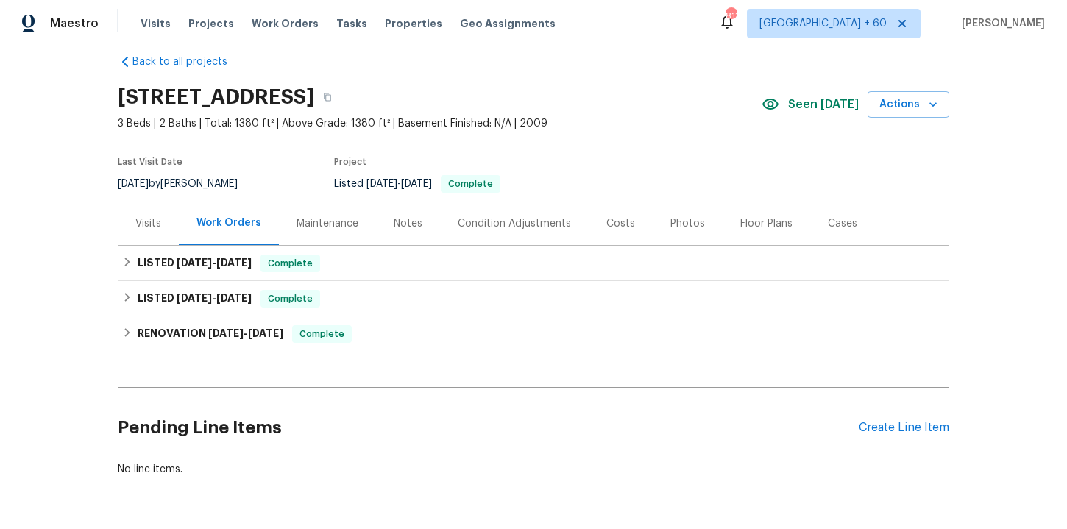
scroll to position [43, 0]
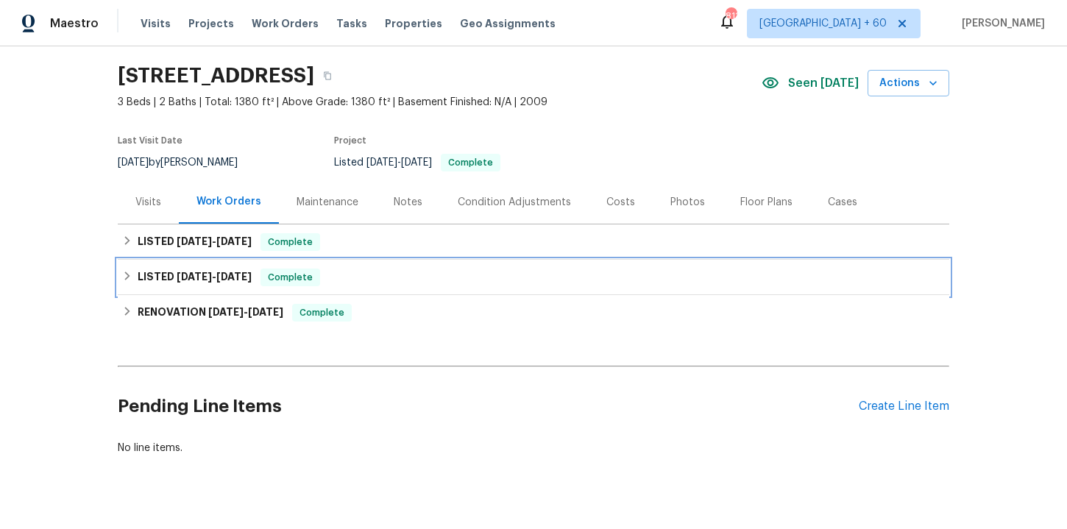
click at [416, 286] on div "LISTED 8/20/25 - 8/22/25 Complete" at bounding box center [533, 278] width 823 height 18
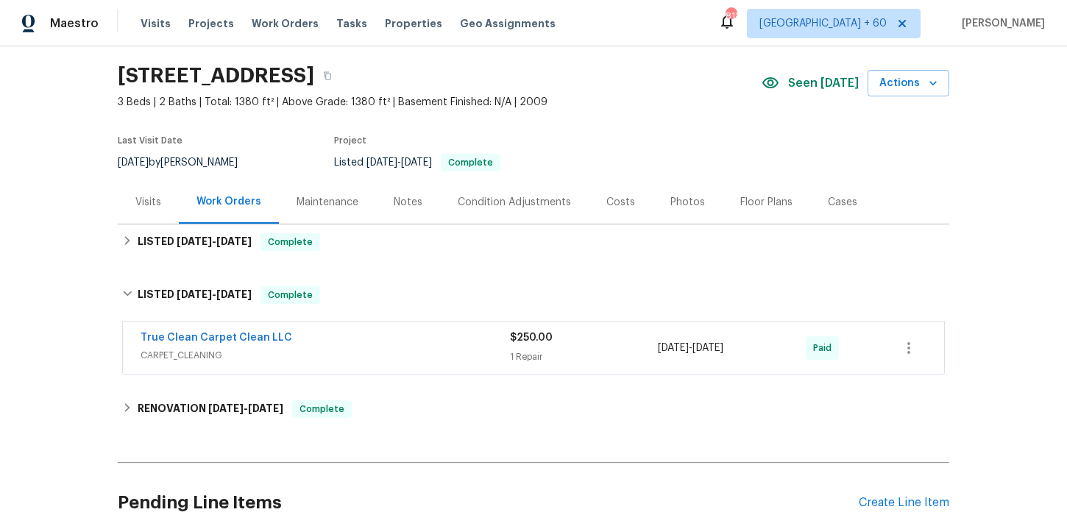
click at [417, 337] on div "True Clean Carpet Clean LLC" at bounding box center [325, 339] width 369 height 18
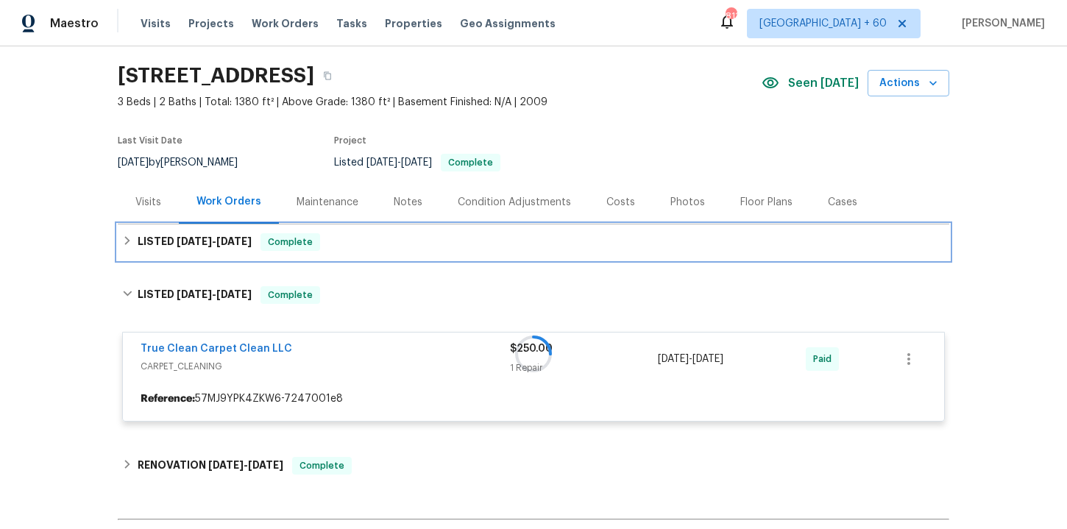
click at [397, 247] on div "LISTED 8/28/25 - 8/29/25 Complete" at bounding box center [533, 242] width 823 height 18
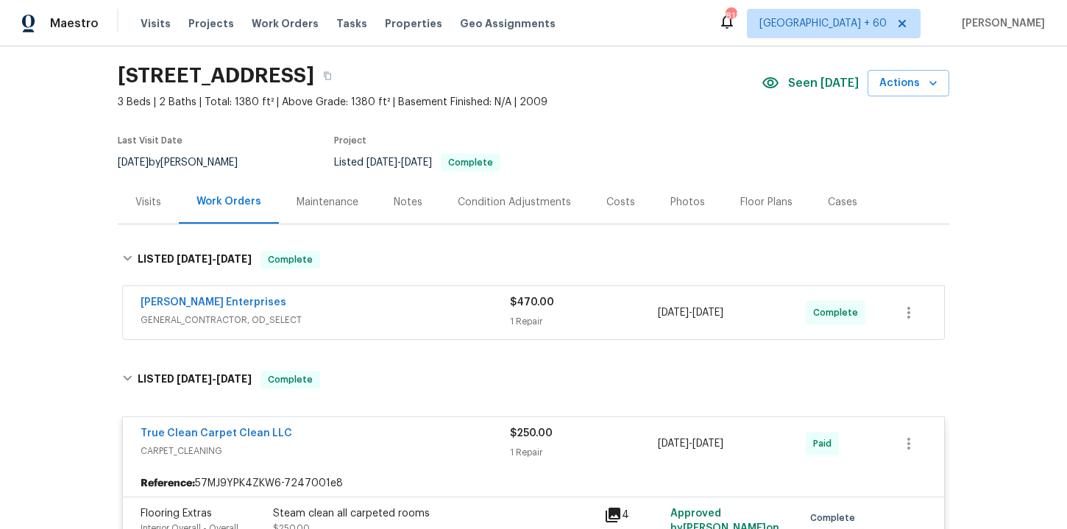
click at [402, 312] on div "Nordman Enterprises" at bounding box center [325, 304] width 369 height 18
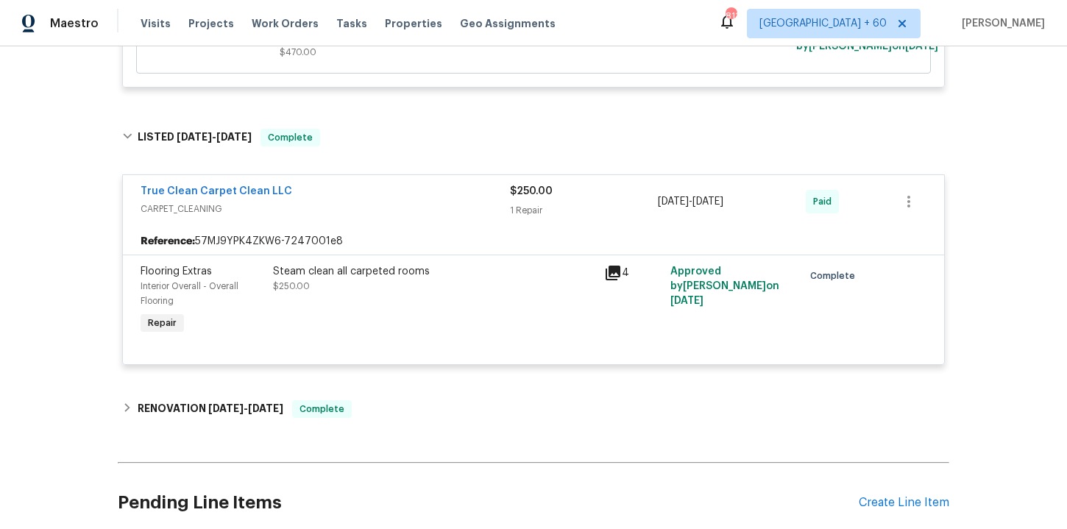
scroll to position [531, 0]
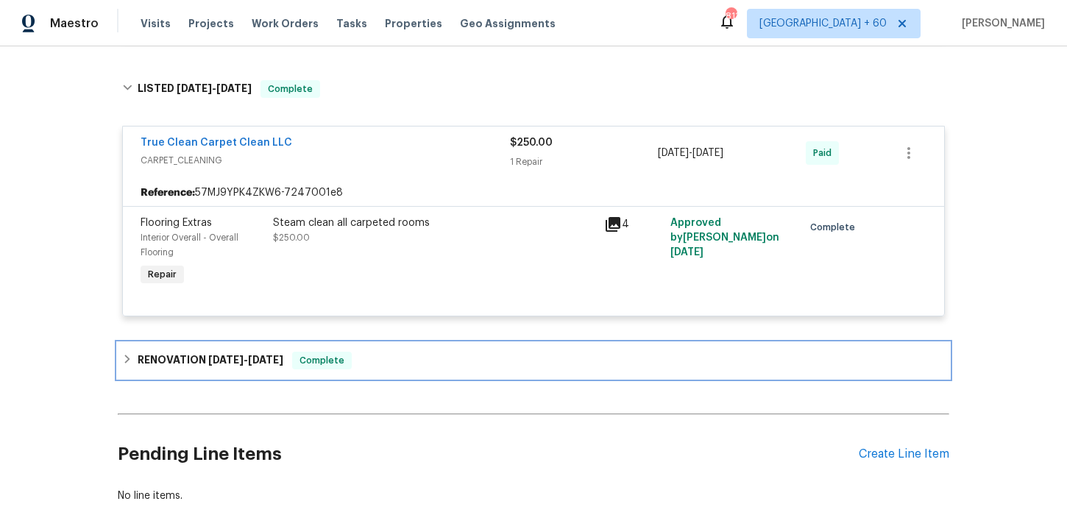
click at [403, 367] on div "RENOVATION 8/7/25 - 9/13/25 Complete" at bounding box center [533, 361] width 823 height 18
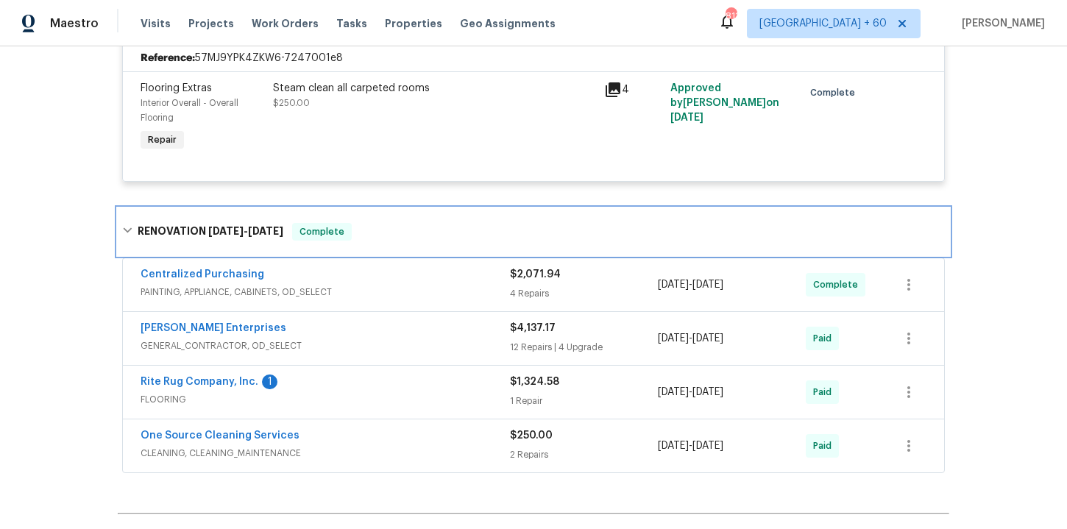
scroll to position [799, 0]
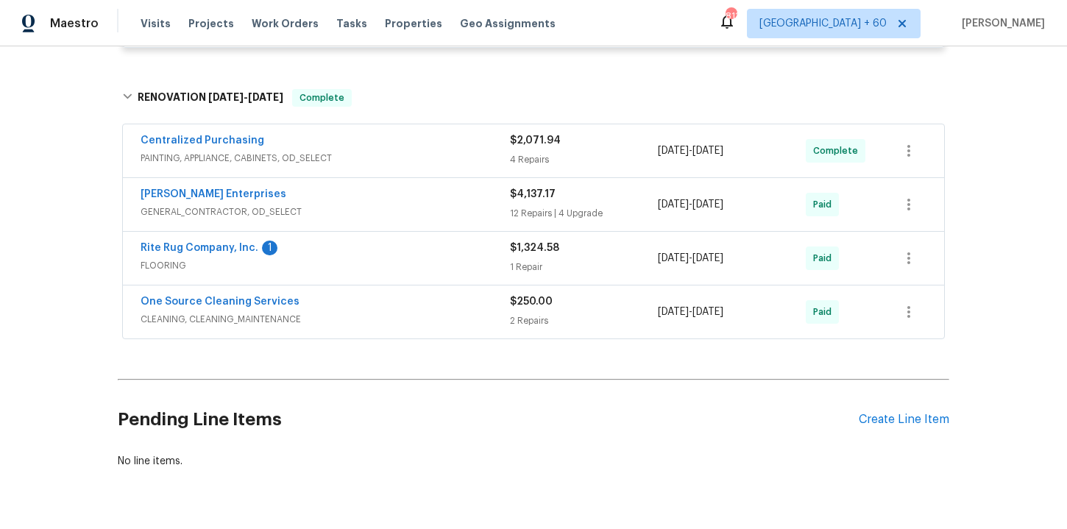
click at [386, 266] on span "FLOORING" at bounding box center [325, 265] width 369 height 15
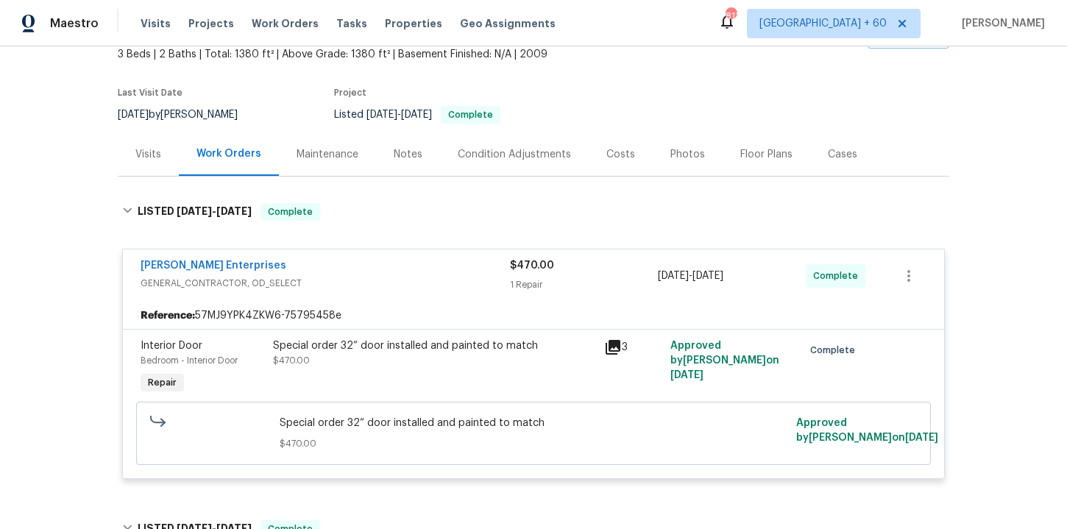
scroll to position [80, 0]
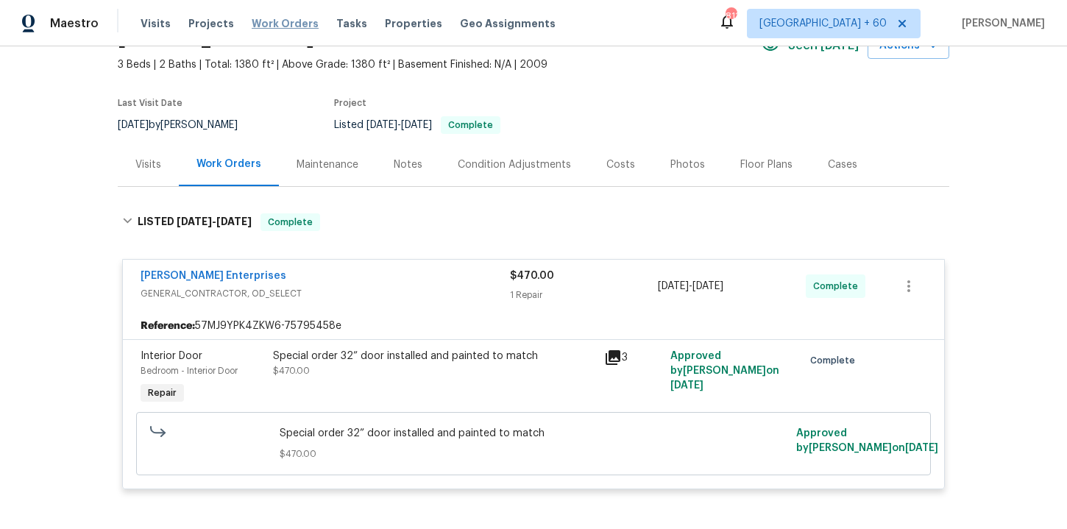
click at [286, 24] on span "Work Orders" at bounding box center [285, 23] width 67 height 15
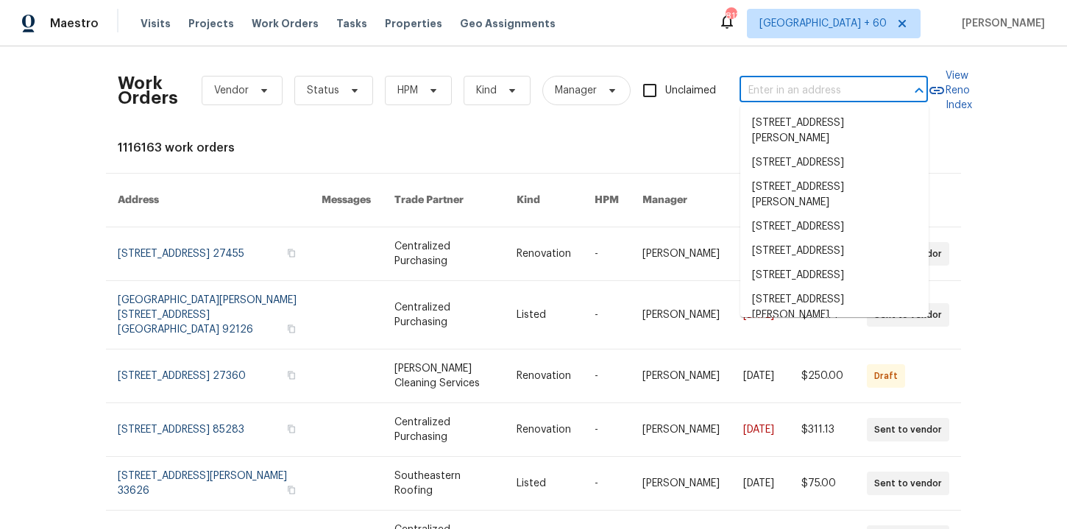
click at [776, 85] on input "text" at bounding box center [813, 90] width 147 height 23
paste input "3965 S 2225 W Roy, UT 84067"
type input "3965 S 2225 W Roy, UT 84067"
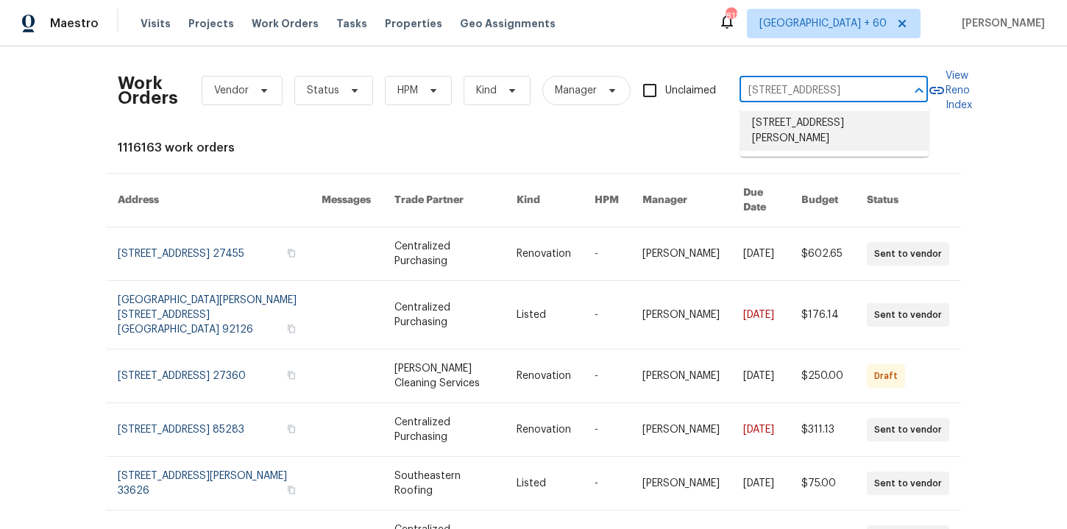
click at [814, 122] on li "3965 S 2225 W, Roy, UT 84067" at bounding box center [834, 131] width 188 height 40
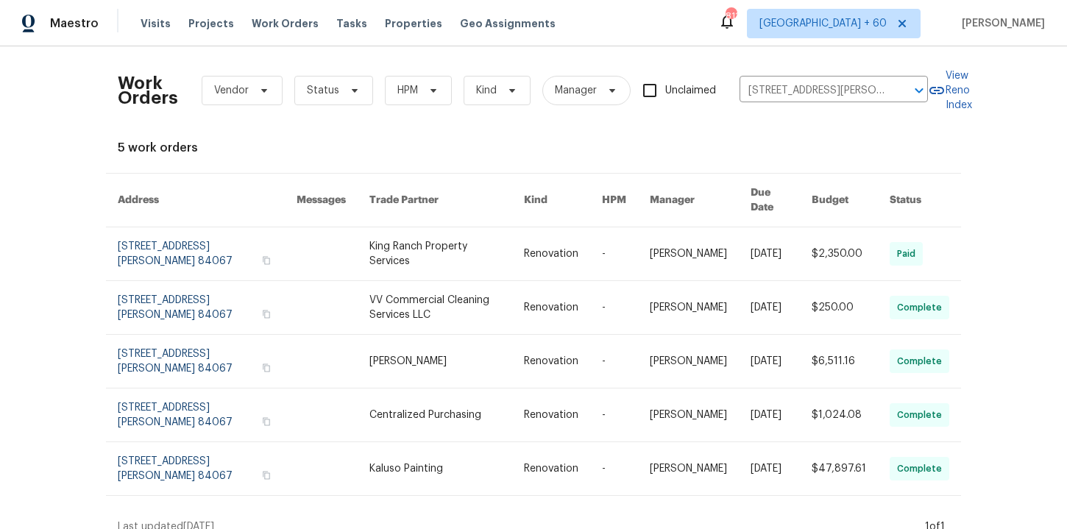
click at [165, 247] on link at bounding box center [207, 253] width 179 height 53
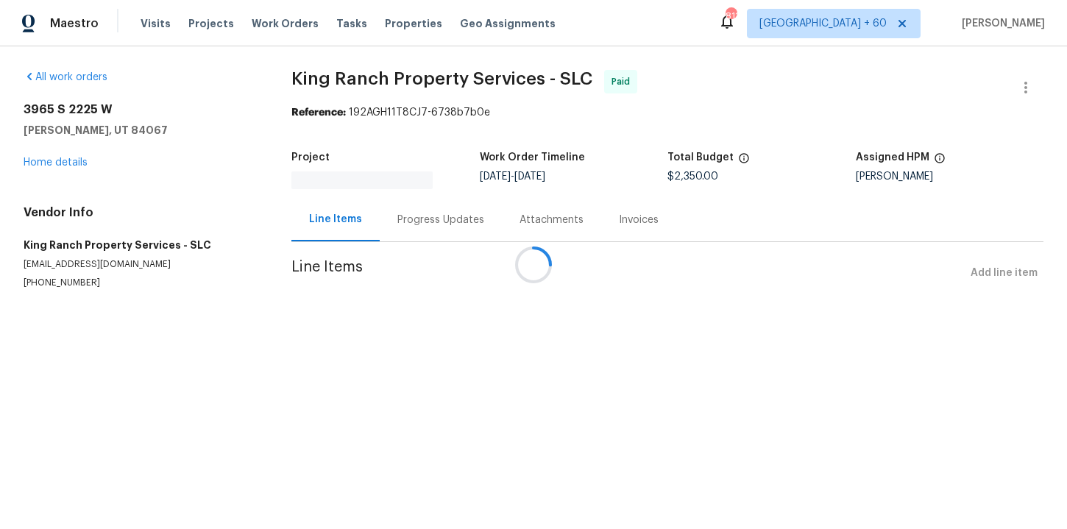
click at [67, 161] on div at bounding box center [533, 264] width 1067 height 529
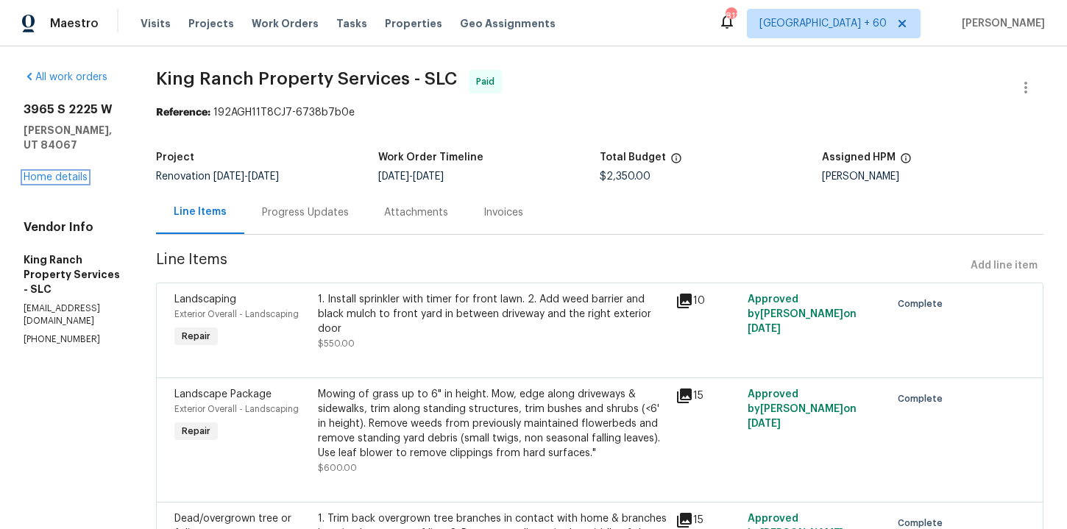
click at [67, 172] on link "Home details" at bounding box center [56, 177] width 64 height 10
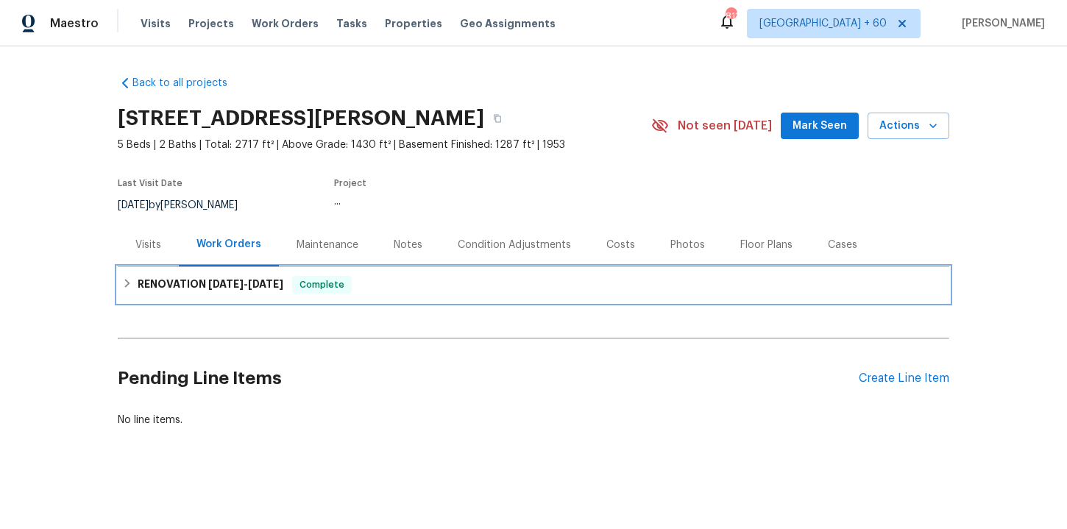
click at [358, 277] on div "RENOVATION 8/1/25 - 8/27/25 Complete" at bounding box center [533, 285] width 823 height 18
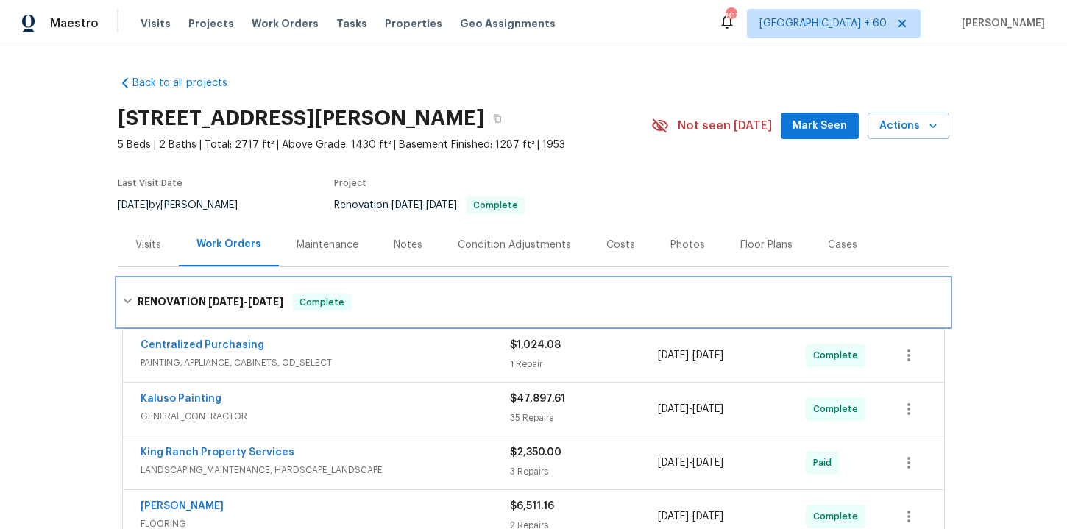
scroll to position [247, 0]
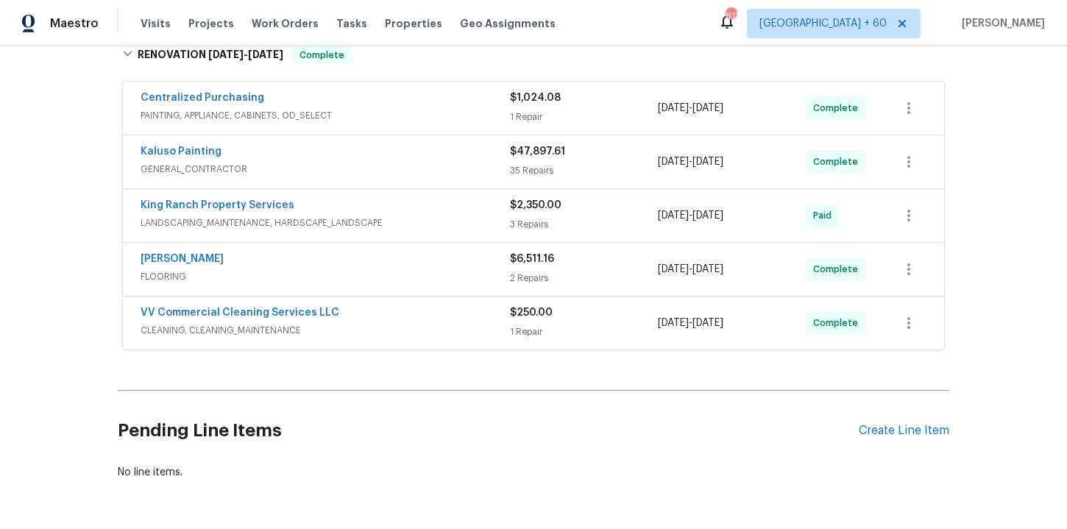
click at [378, 334] on span "CLEANING, CLEANING_MAINTENANCE" at bounding box center [325, 330] width 369 height 15
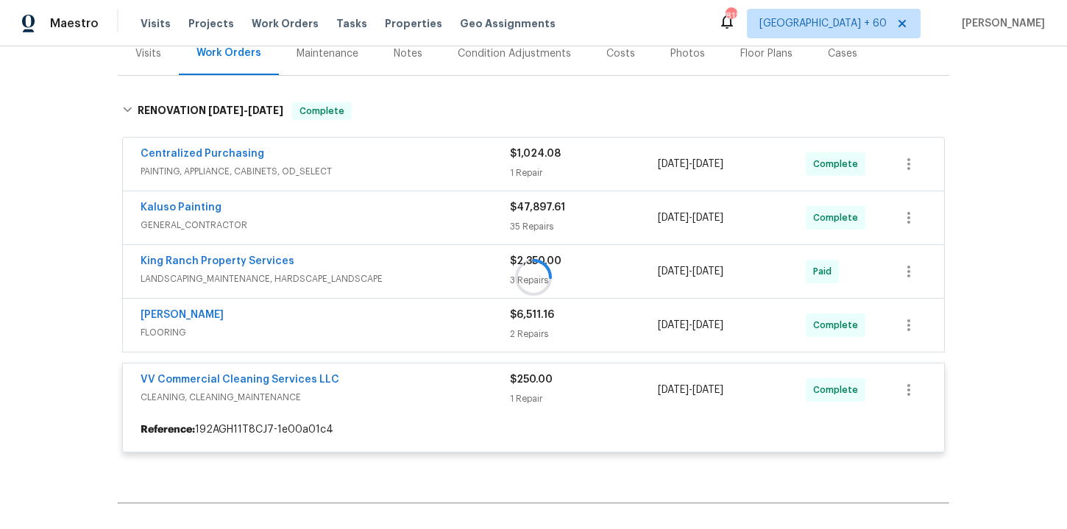
scroll to position [250, 0]
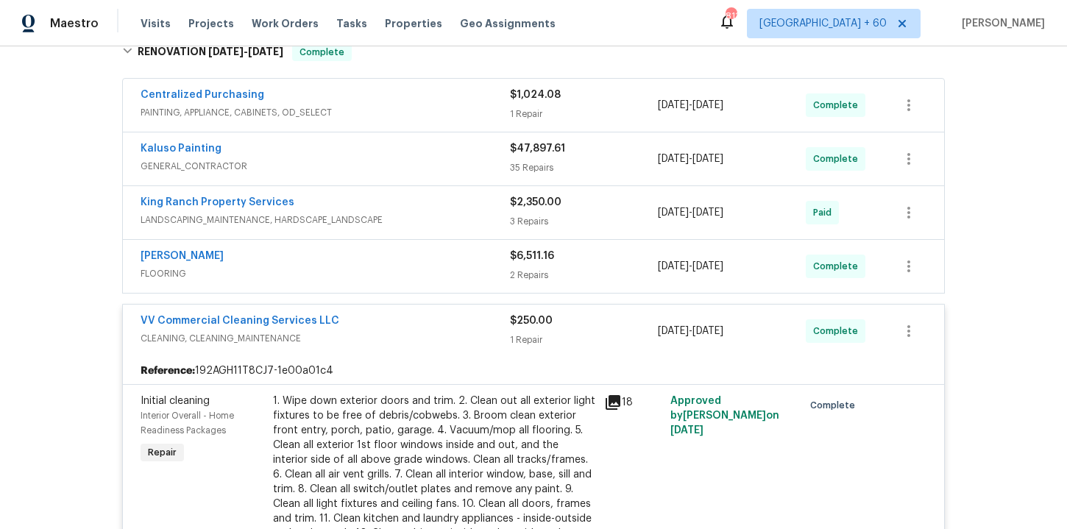
click at [366, 271] on span "FLOORING" at bounding box center [325, 273] width 369 height 15
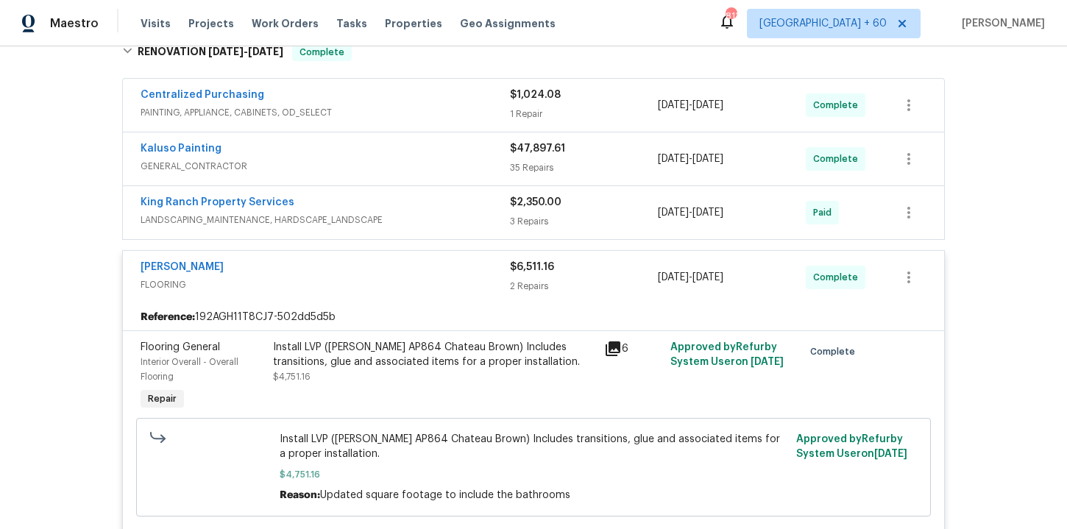
click at [438, 204] on div "King Ranch Property Services" at bounding box center [325, 204] width 369 height 18
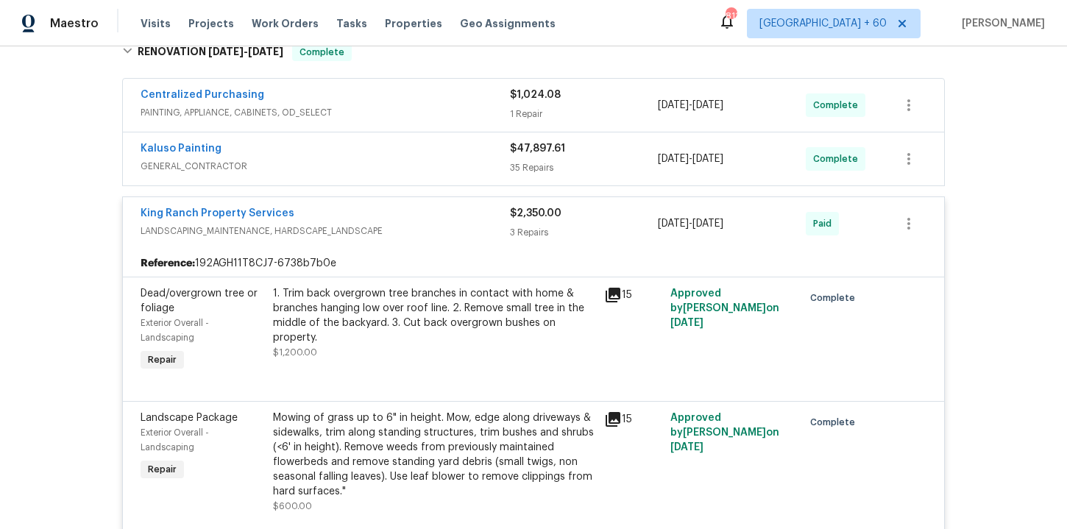
click at [428, 169] on span "GENERAL_CONTRACTOR" at bounding box center [325, 166] width 369 height 15
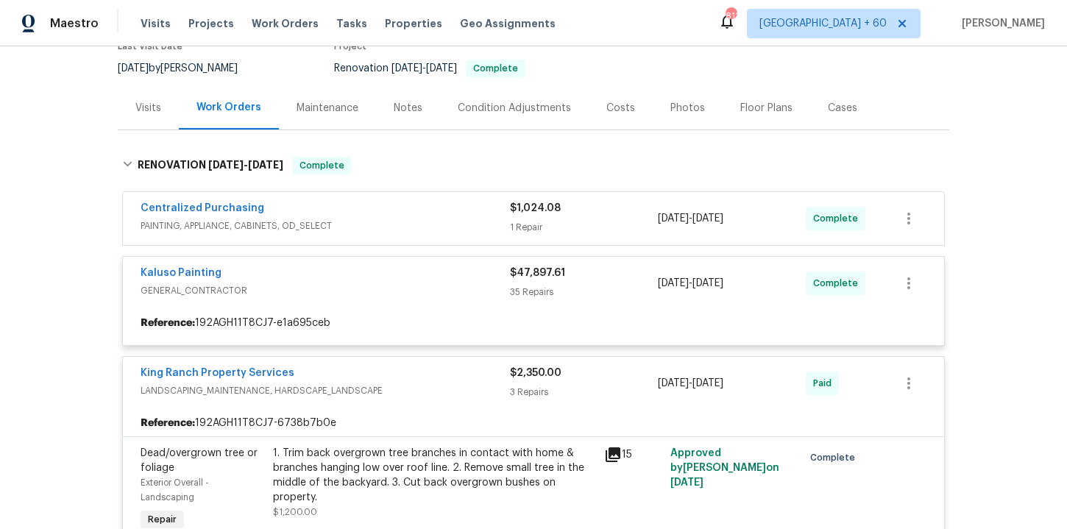
scroll to position [173, 0]
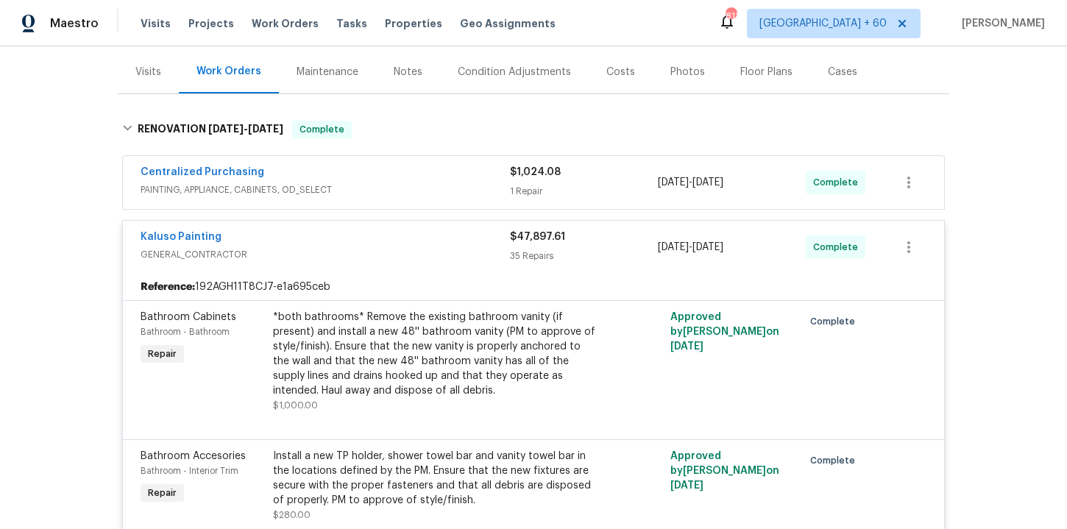
click at [421, 179] on div "Centralized Purchasing" at bounding box center [325, 174] width 369 height 18
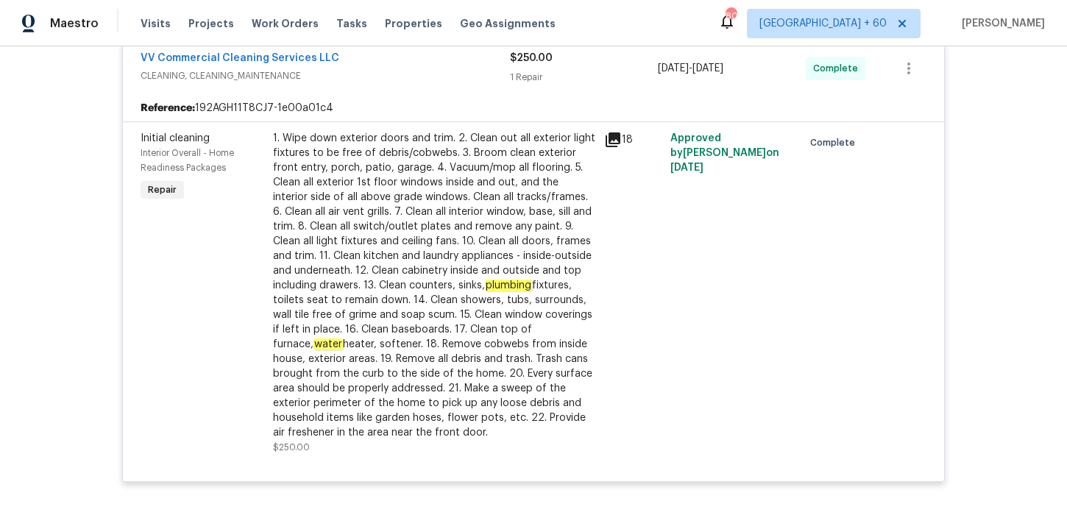
scroll to position [5863, 0]
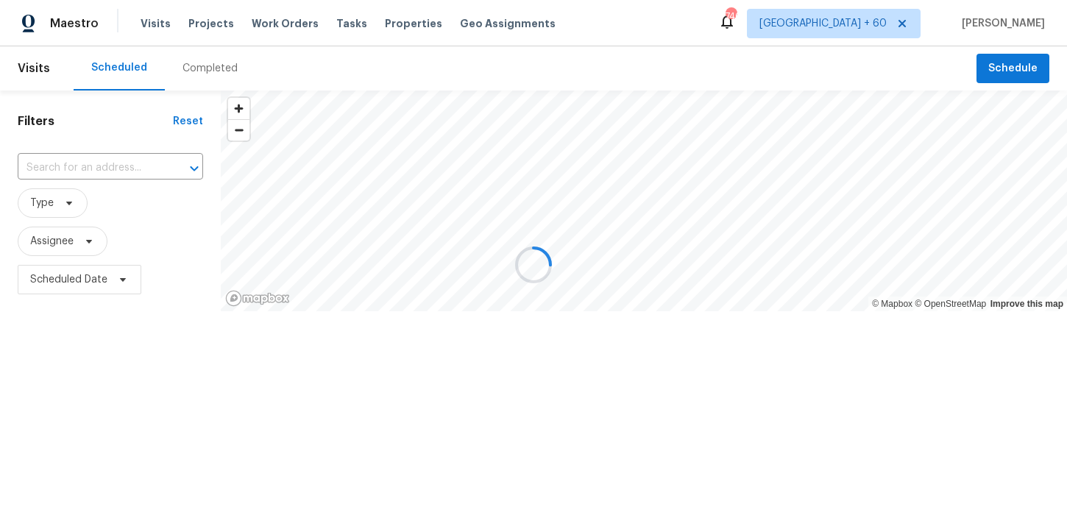
click at [213, 68] on div at bounding box center [533, 264] width 1067 height 529
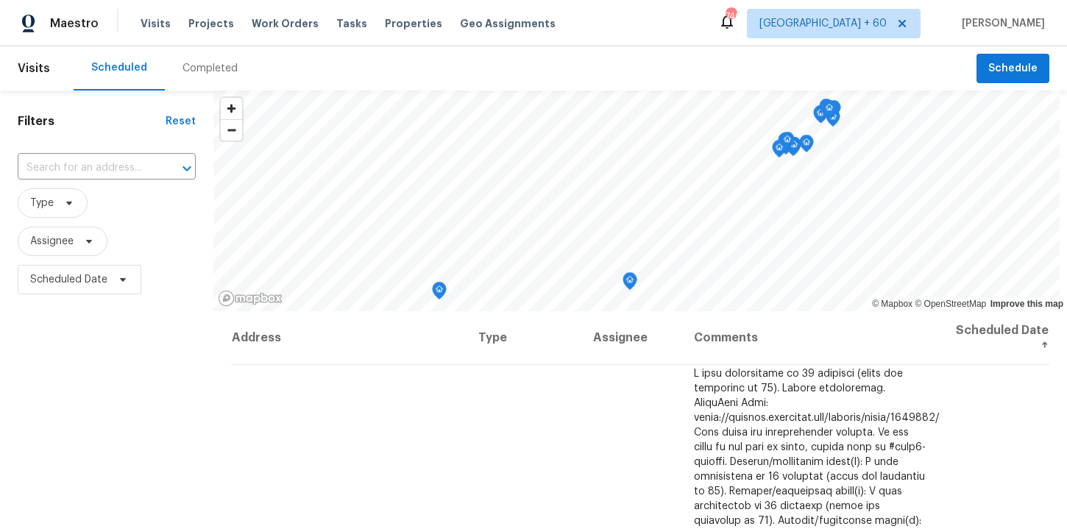
click at [219, 71] on div "Completed" at bounding box center [210, 68] width 55 height 15
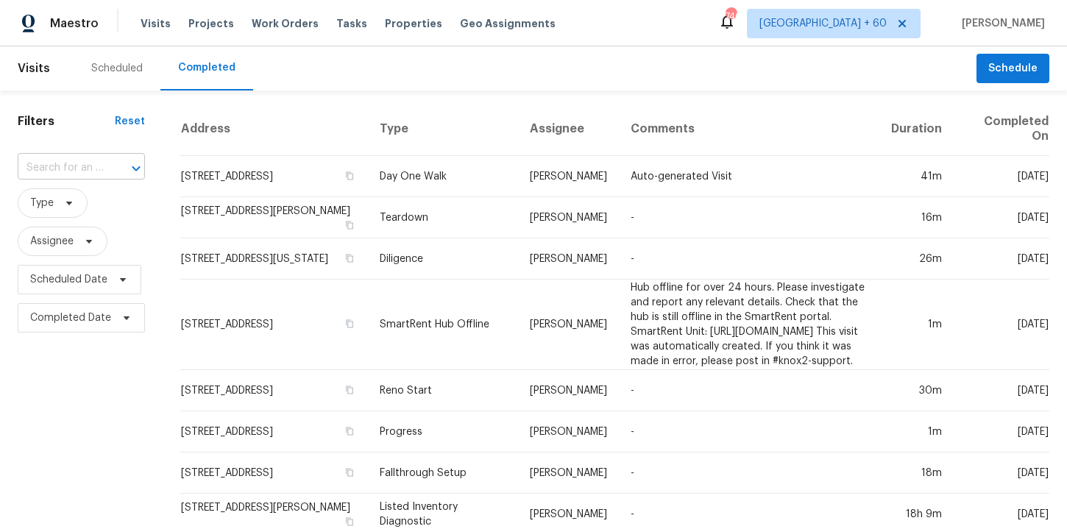
click at [109, 163] on div at bounding box center [126, 168] width 38 height 21
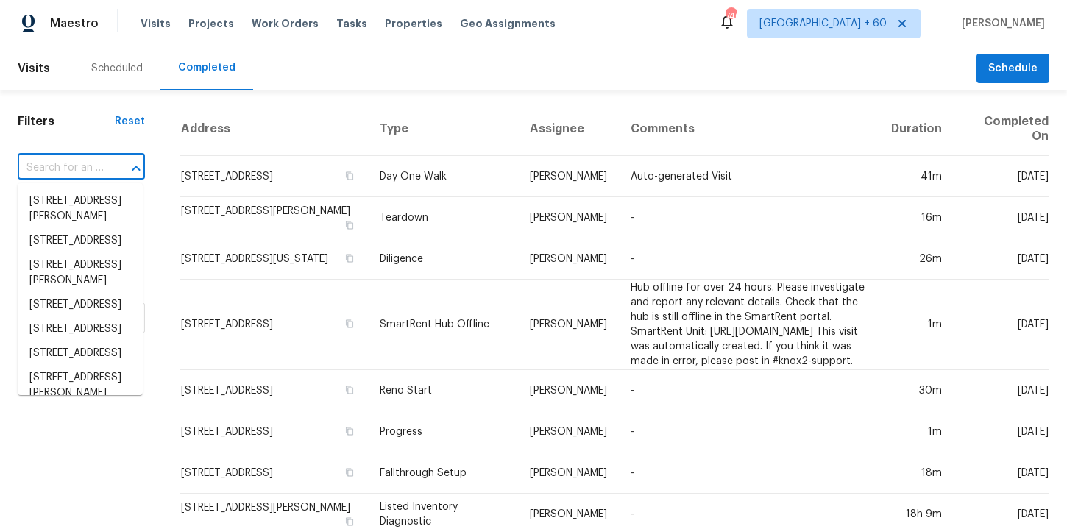
paste input "[STREET_ADDRESS][PERSON_NAME][PERSON_NAME]"
type input "[STREET_ADDRESS][PERSON_NAME][PERSON_NAME]"
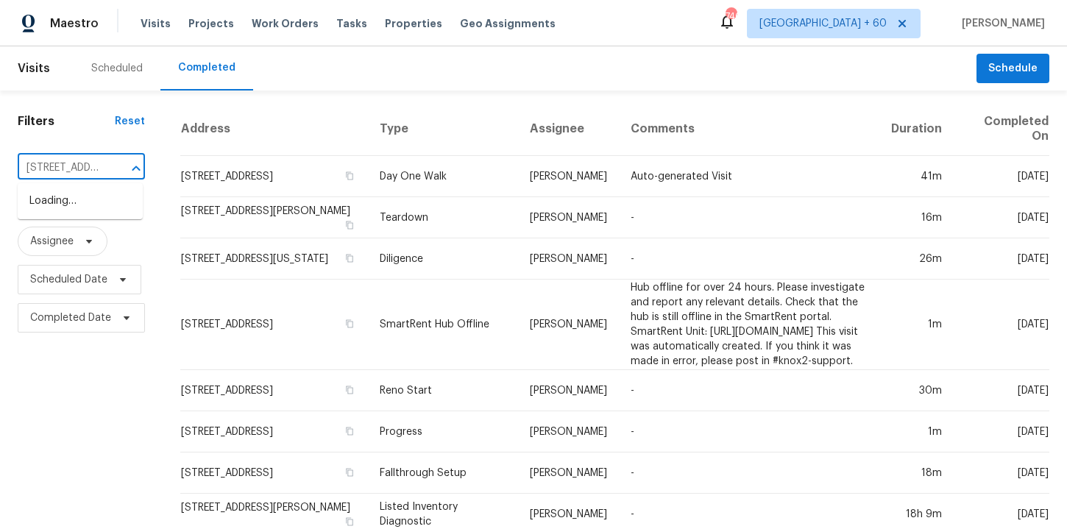
scroll to position [0, 108]
click at [97, 203] on li "[STREET_ADDRESS][PERSON_NAME][PERSON_NAME]" at bounding box center [80, 216] width 125 height 55
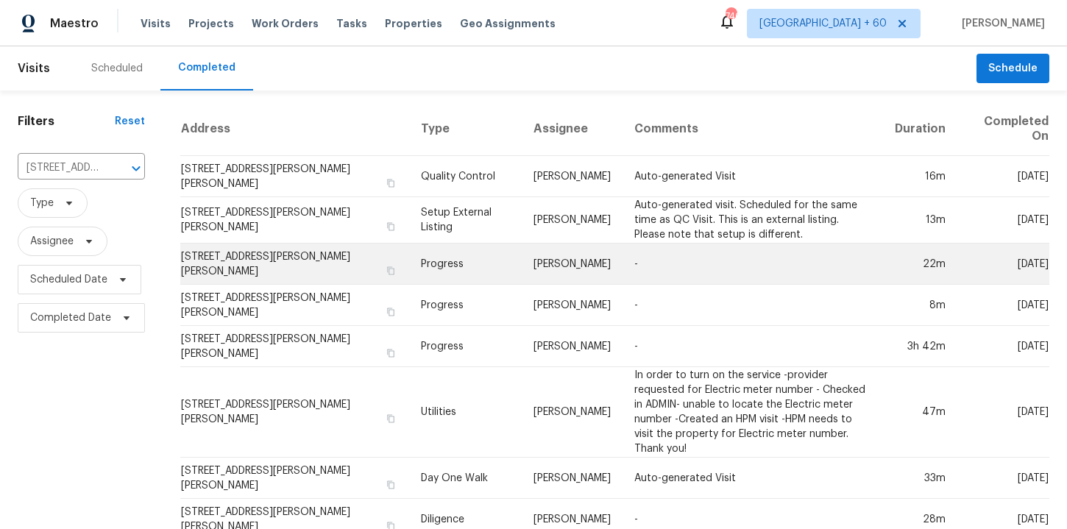
scroll to position [23, 0]
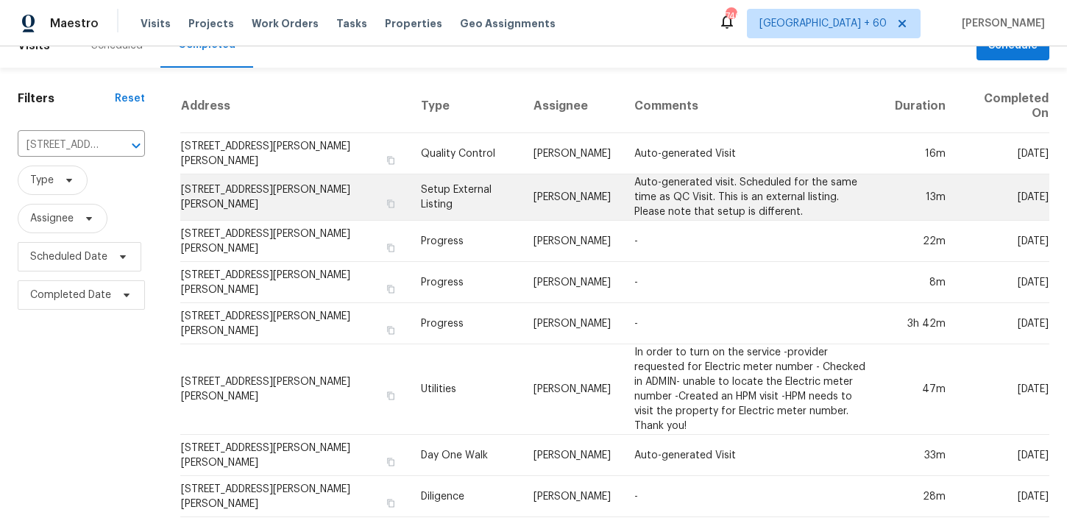
click at [445, 194] on td "Setup External Listing" at bounding box center [465, 197] width 113 height 46
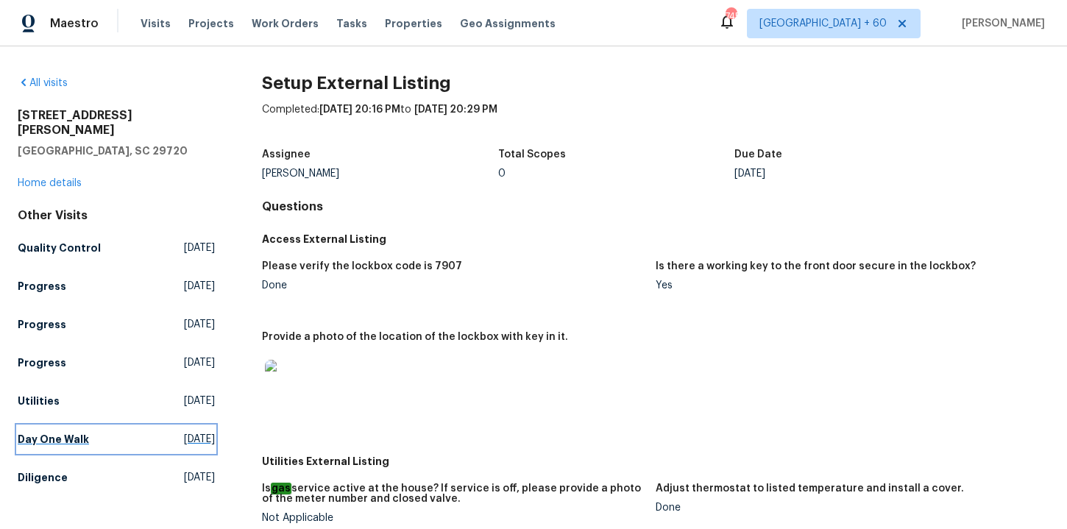
click at [67, 432] on h5 "Day One Walk" at bounding box center [53, 439] width 71 height 15
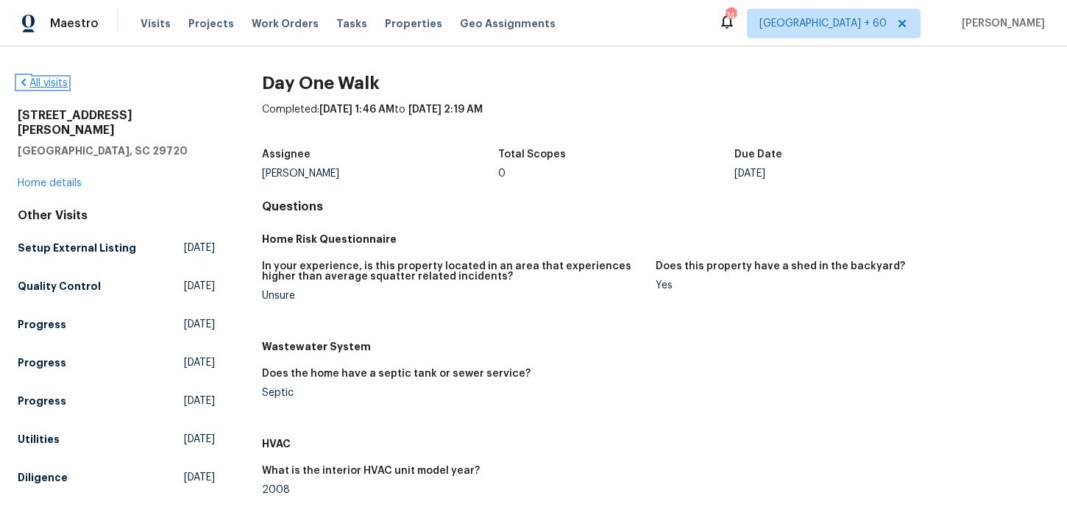
click at [54, 79] on link "All visits" at bounding box center [43, 83] width 50 height 10
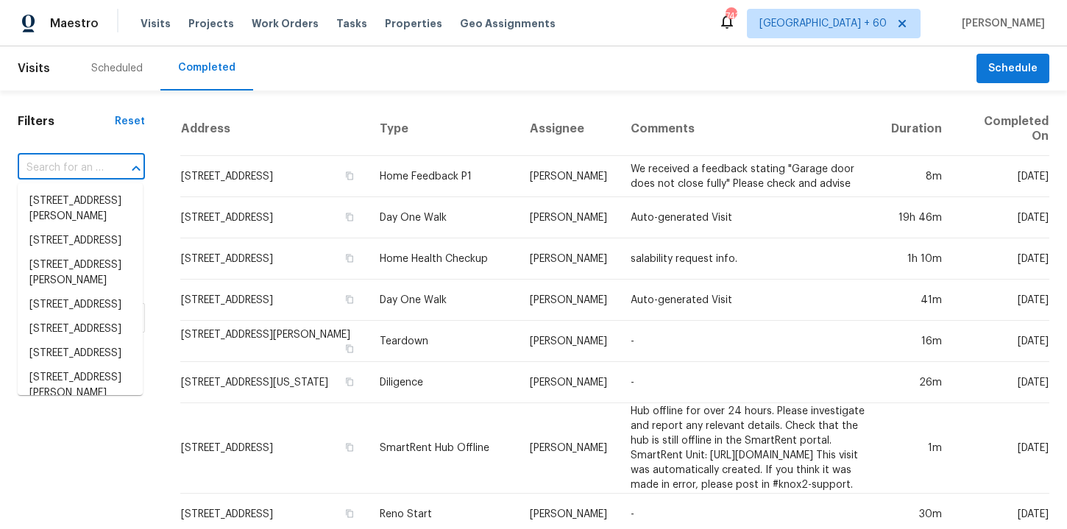
click at [91, 166] on input "text" at bounding box center [61, 168] width 86 height 23
paste input "[STREET_ADDRESS][PERSON_NAME]"
type input "[STREET_ADDRESS][PERSON_NAME]"
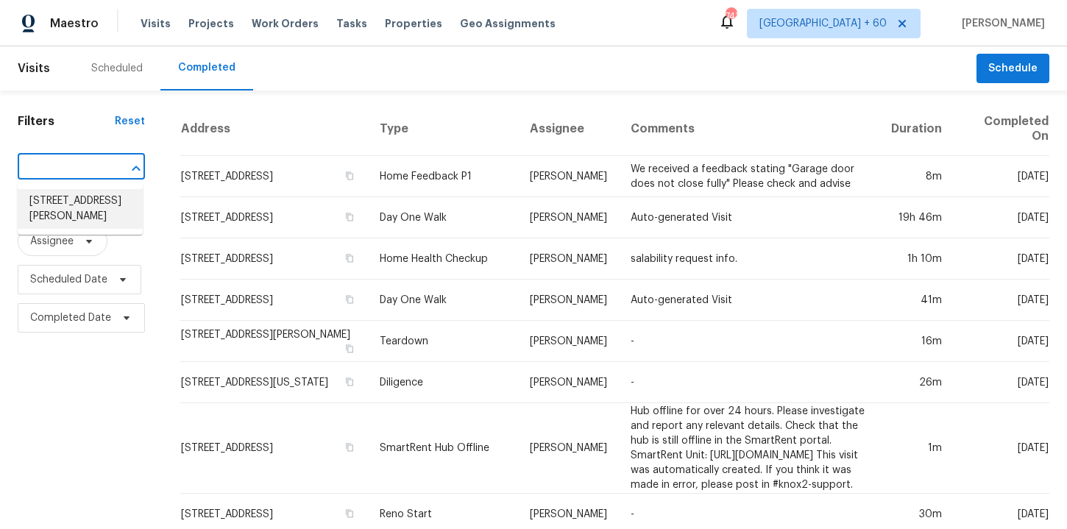
click at [100, 208] on li "[STREET_ADDRESS][PERSON_NAME]" at bounding box center [80, 209] width 125 height 40
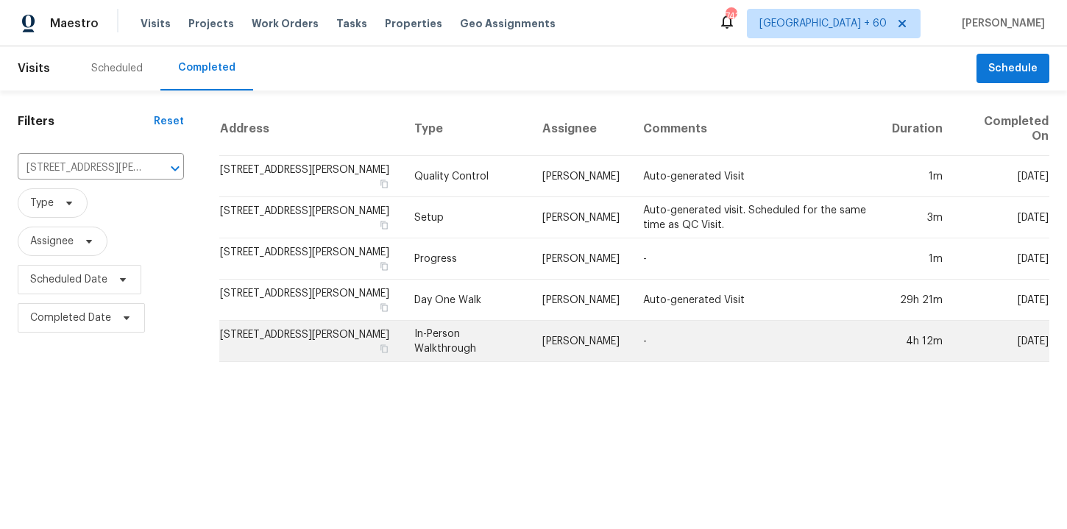
click at [448, 321] on td "In-Person Walkthrough" at bounding box center [467, 341] width 128 height 41
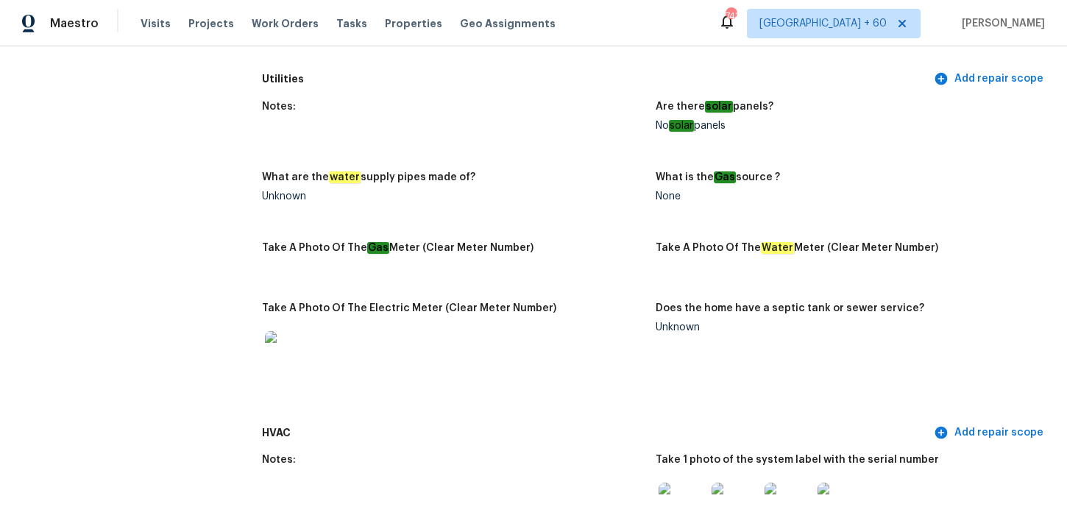
scroll to position [1109, 0]
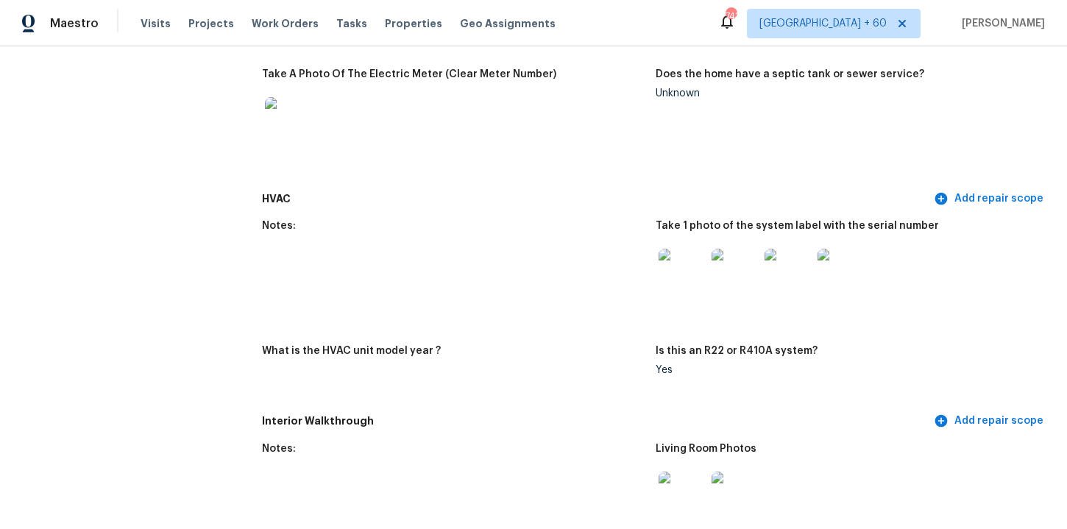
click at [743, 293] on img at bounding box center [735, 272] width 47 height 47
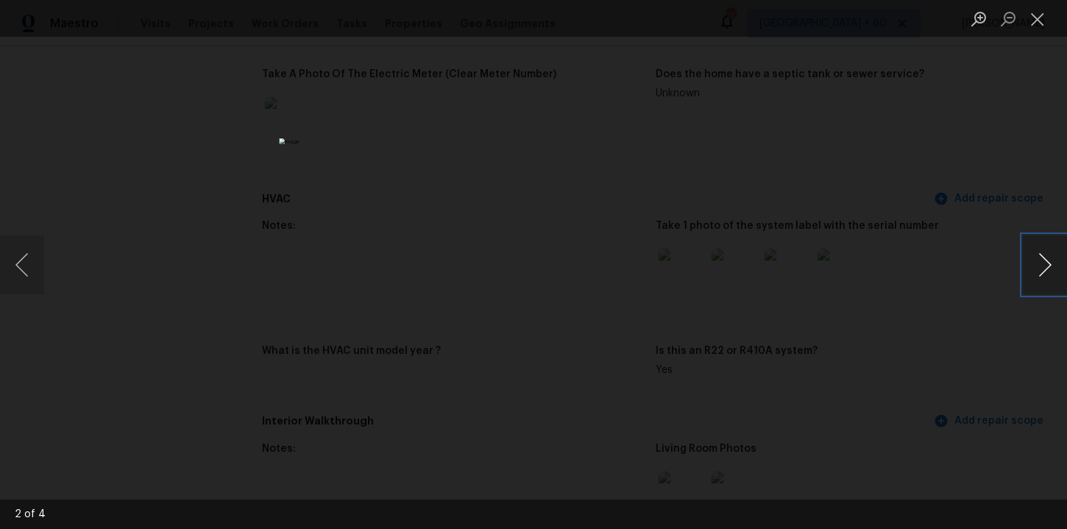
click at [1047, 266] on button "Next image" at bounding box center [1045, 265] width 44 height 59
click at [1042, 22] on button "Close lightbox" at bounding box center [1037, 19] width 29 height 26
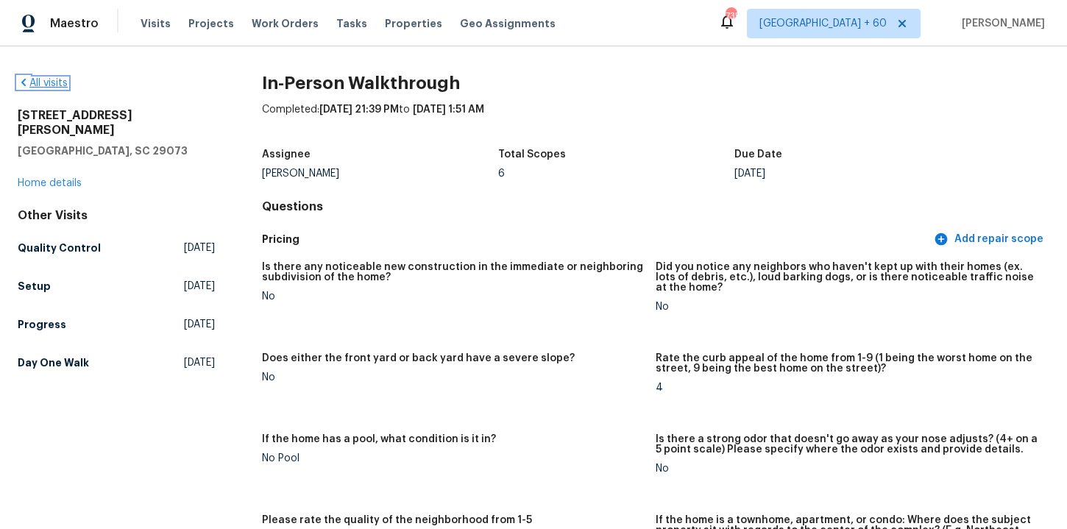
click at [44, 85] on link "All visits" at bounding box center [43, 83] width 50 height 10
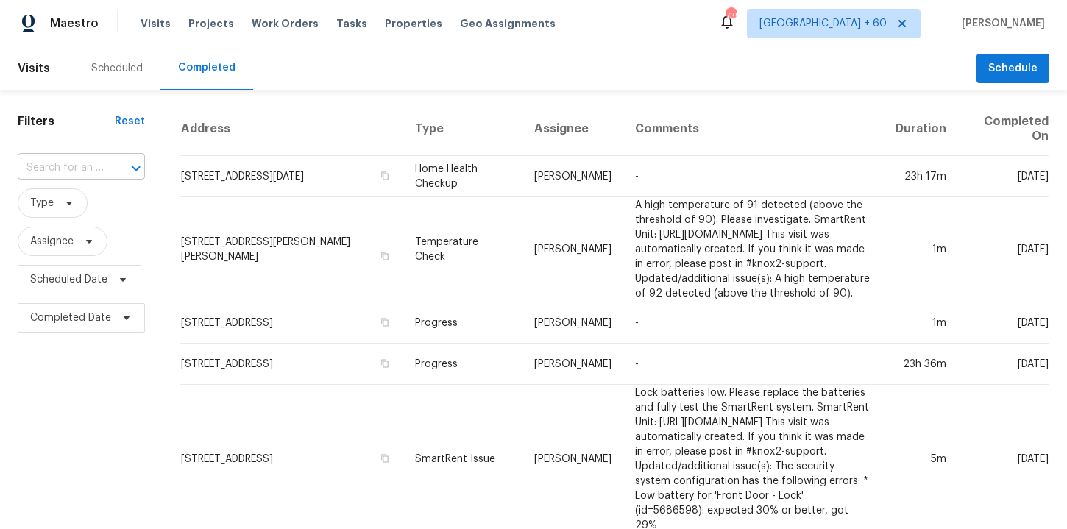
click at [87, 166] on input "text" at bounding box center [61, 168] width 86 height 23
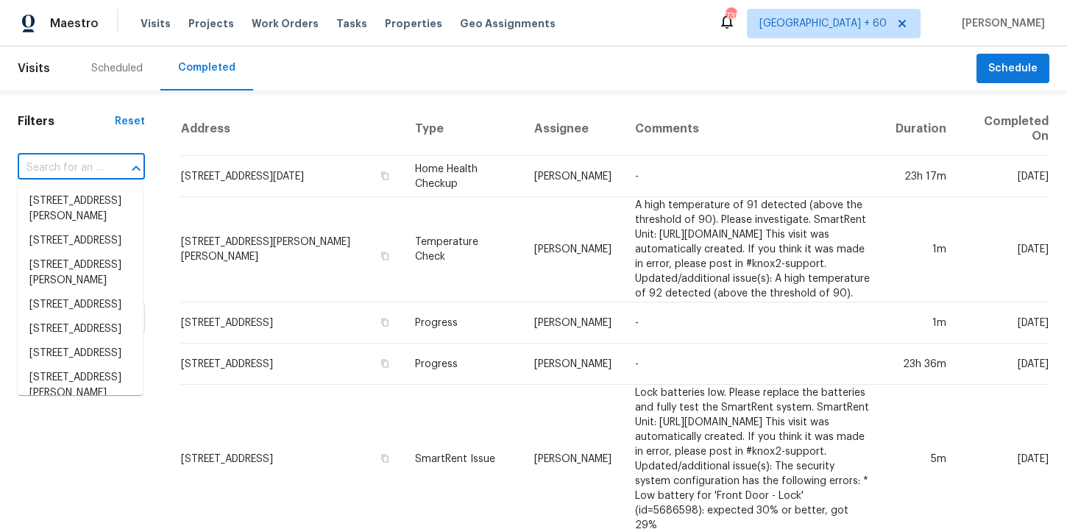
paste input "3965 S 2225 W Roy, UT 84067"
type input "3965 S 2225 W Roy, UT 84067"
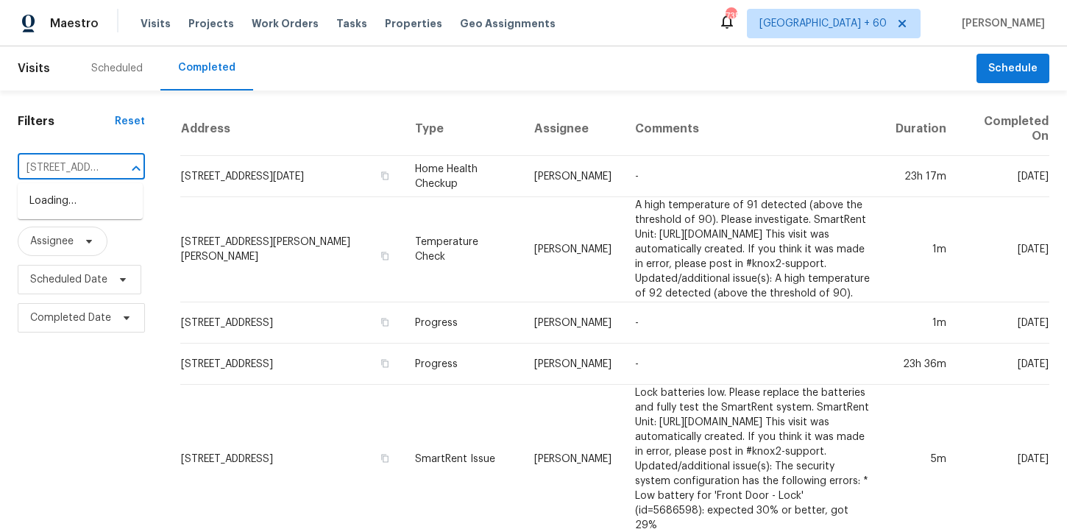
scroll to position [0, 69]
click at [99, 213] on li "3965 S 2225 W, Roy, UT 84067" at bounding box center [80, 209] width 125 height 40
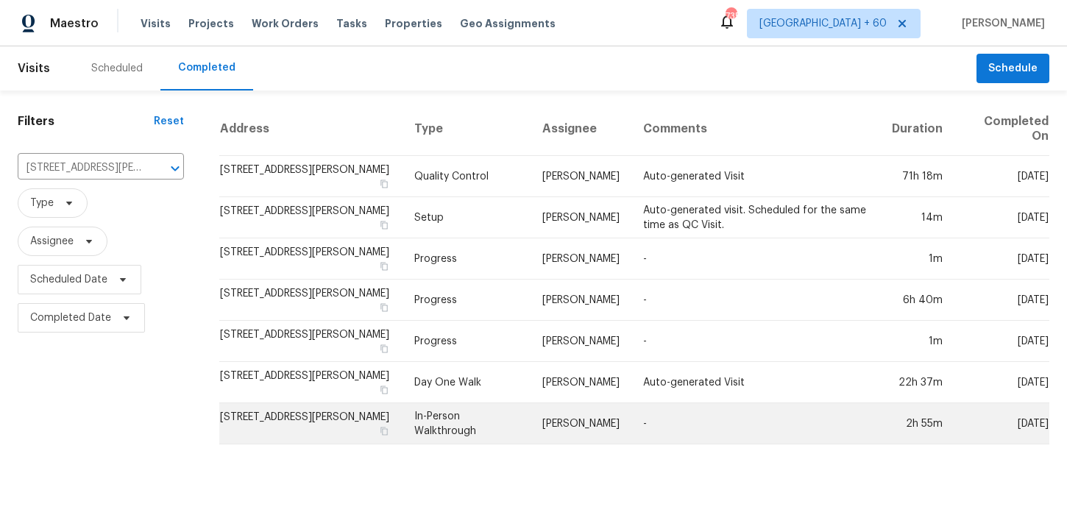
click at [459, 408] on td "In-Person Walkthrough" at bounding box center [467, 423] width 128 height 41
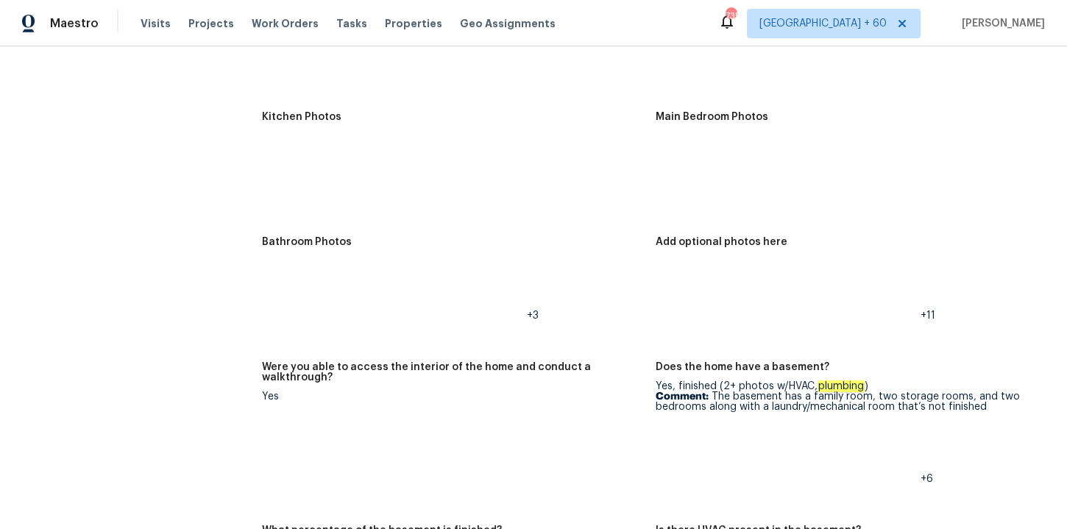
scroll to position [2382, 0]
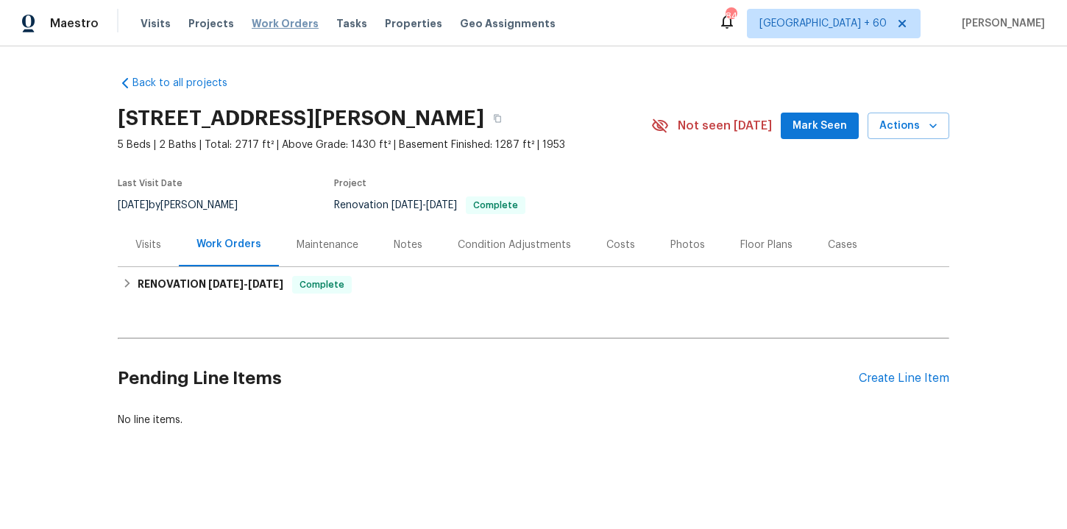
click at [268, 24] on span "Work Orders" at bounding box center [285, 23] width 67 height 15
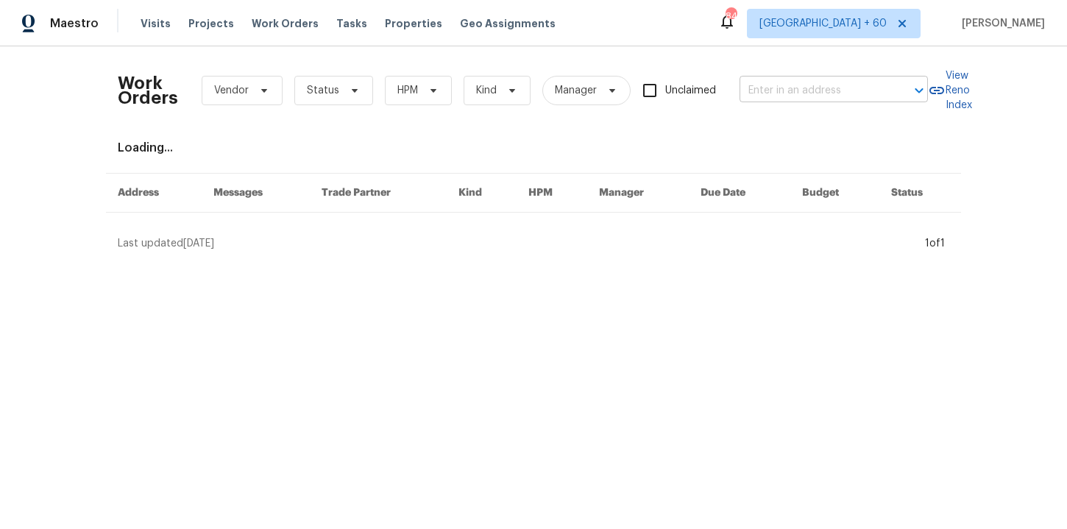
click at [810, 87] on input "text" at bounding box center [813, 90] width 147 height 23
paste input "8233 E Sundew Dr Tucson, AZ 85710"
type input "8233 E Sundew Dr Tucson, AZ 85710"
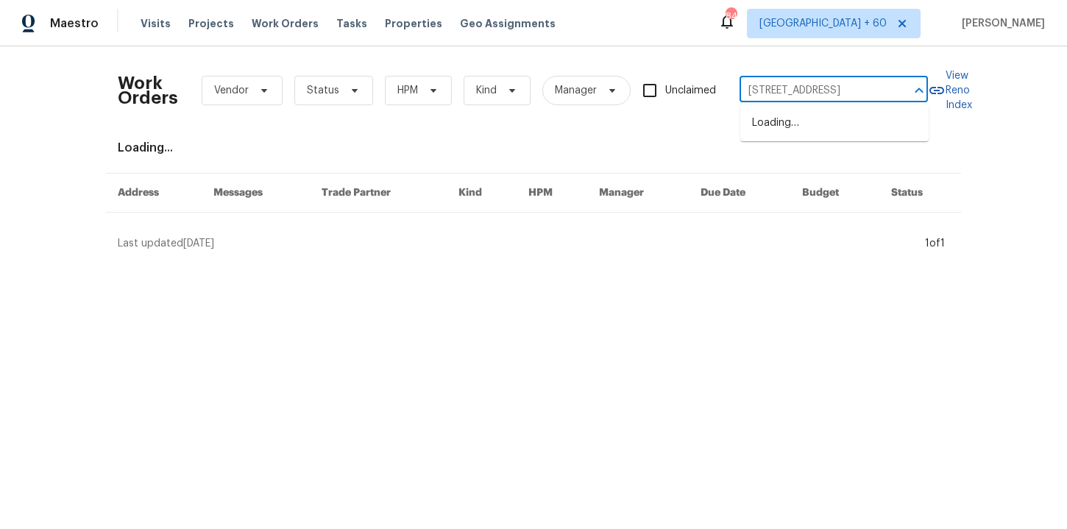
scroll to position [0, 37]
click at [802, 135] on li "8233 E Sundew Dr, Tucson, AZ 85710" at bounding box center [834, 123] width 188 height 24
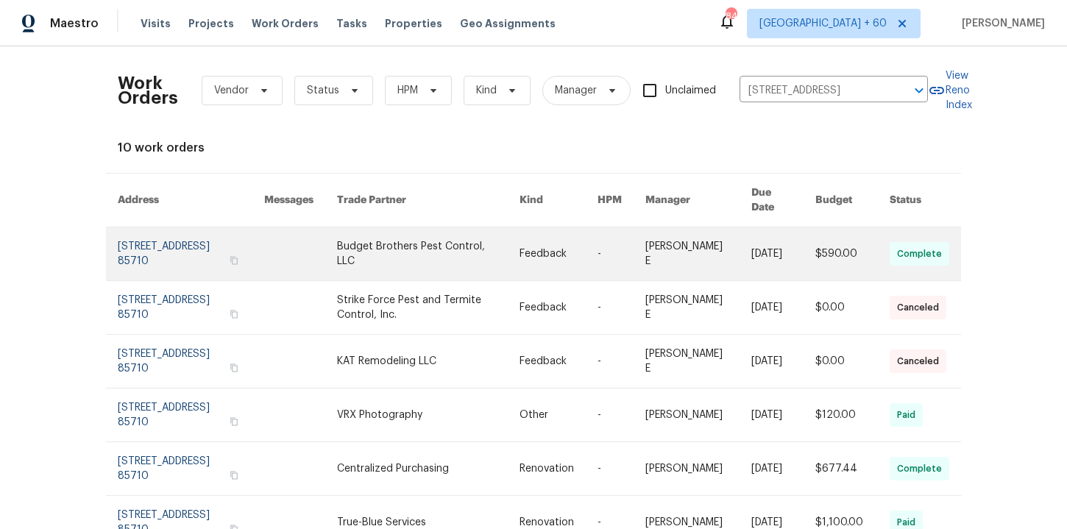
click at [171, 233] on link at bounding box center [191, 253] width 146 height 53
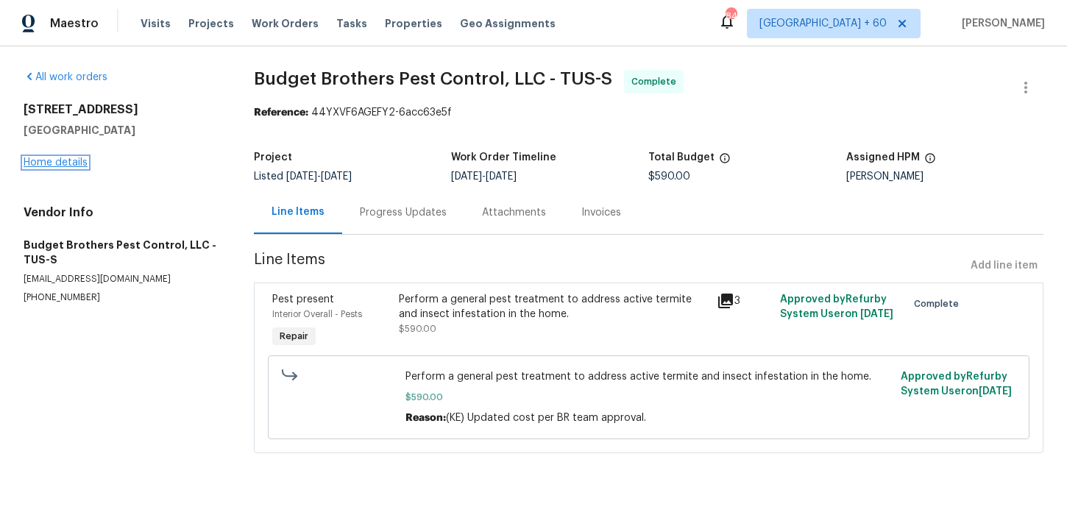
click at [74, 161] on link "Home details" at bounding box center [56, 162] width 64 height 10
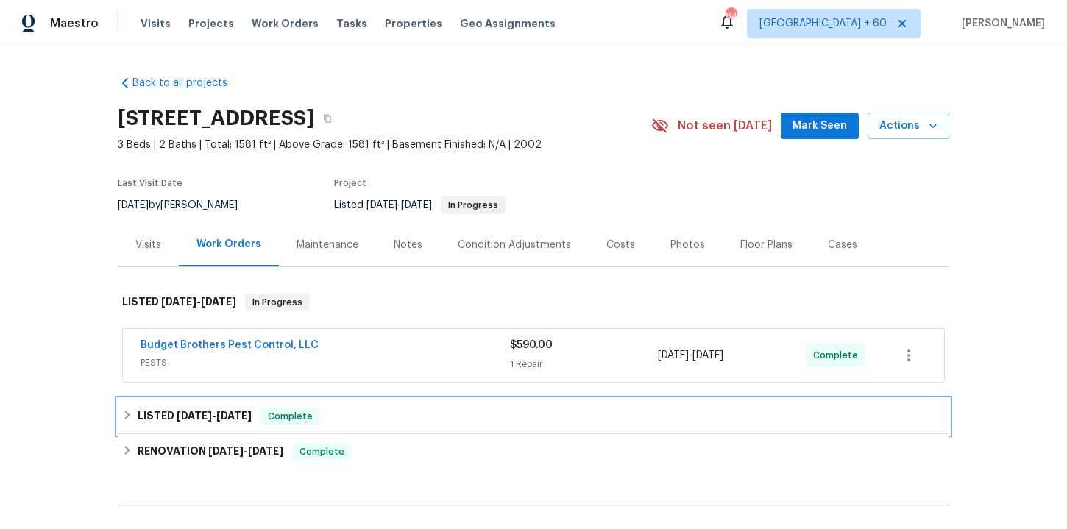
click at [398, 417] on div "LISTED 6/5/25 - 6/6/25 Complete" at bounding box center [533, 417] width 823 height 18
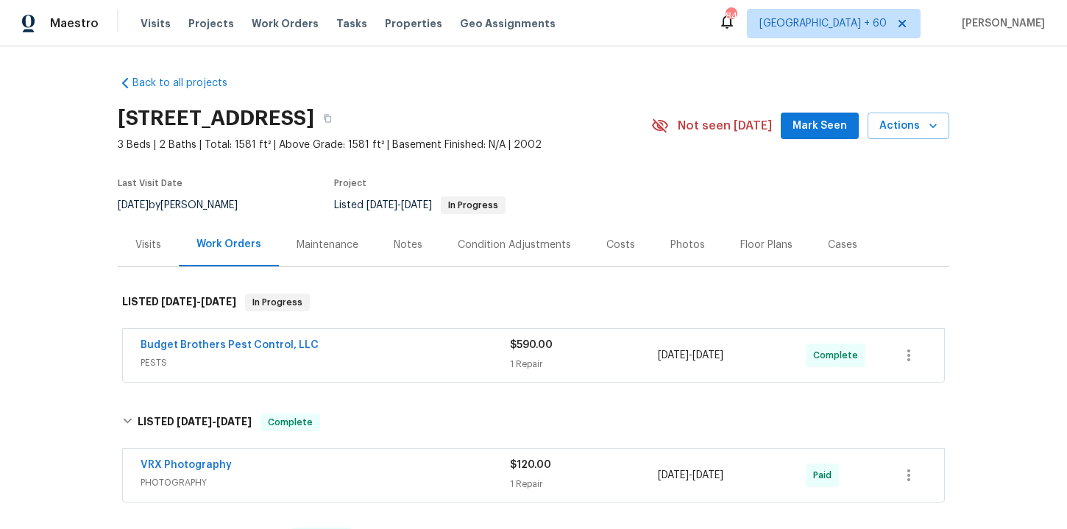
click at [406, 355] on span "PESTS" at bounding box center [325, 362] width 369 height 15
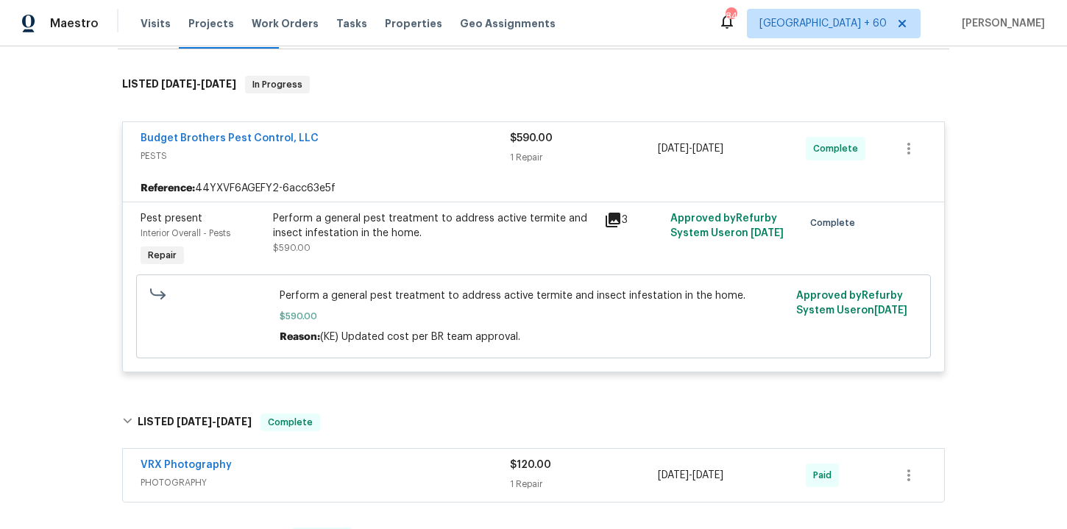
scroll to position [219, 0]
